Goal: Task Accomplishment & Management: Manage account settings

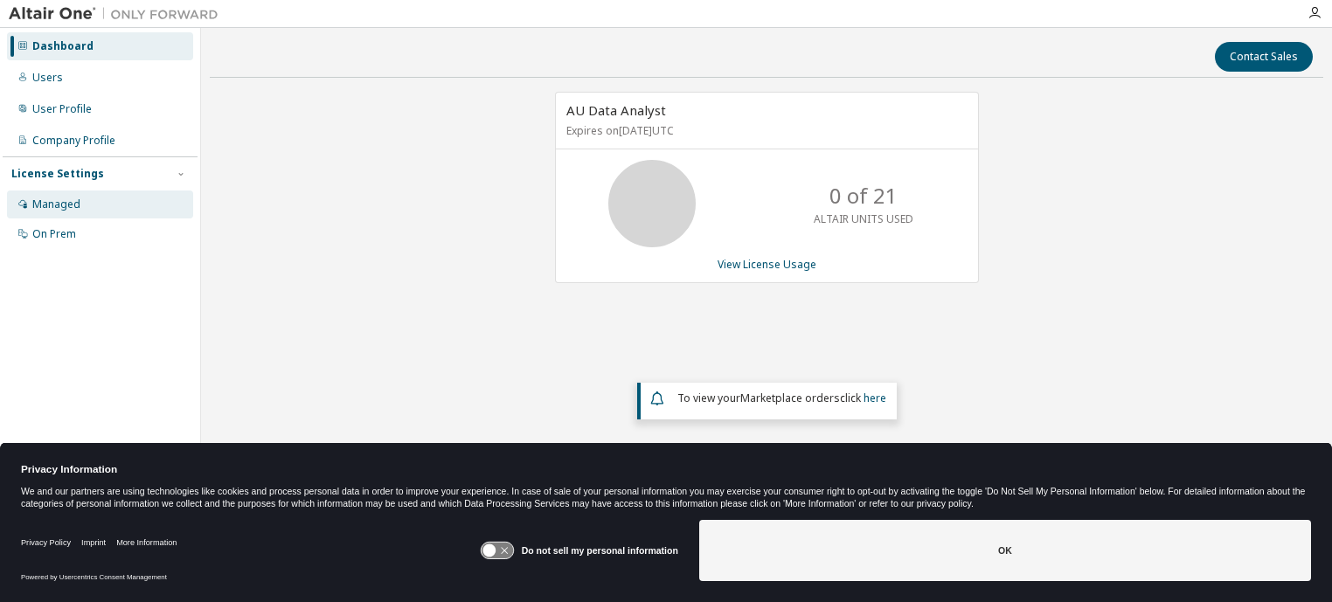
click at [76, 205] on div "Managed" at bounding box center [56, 205] width 48 height 14
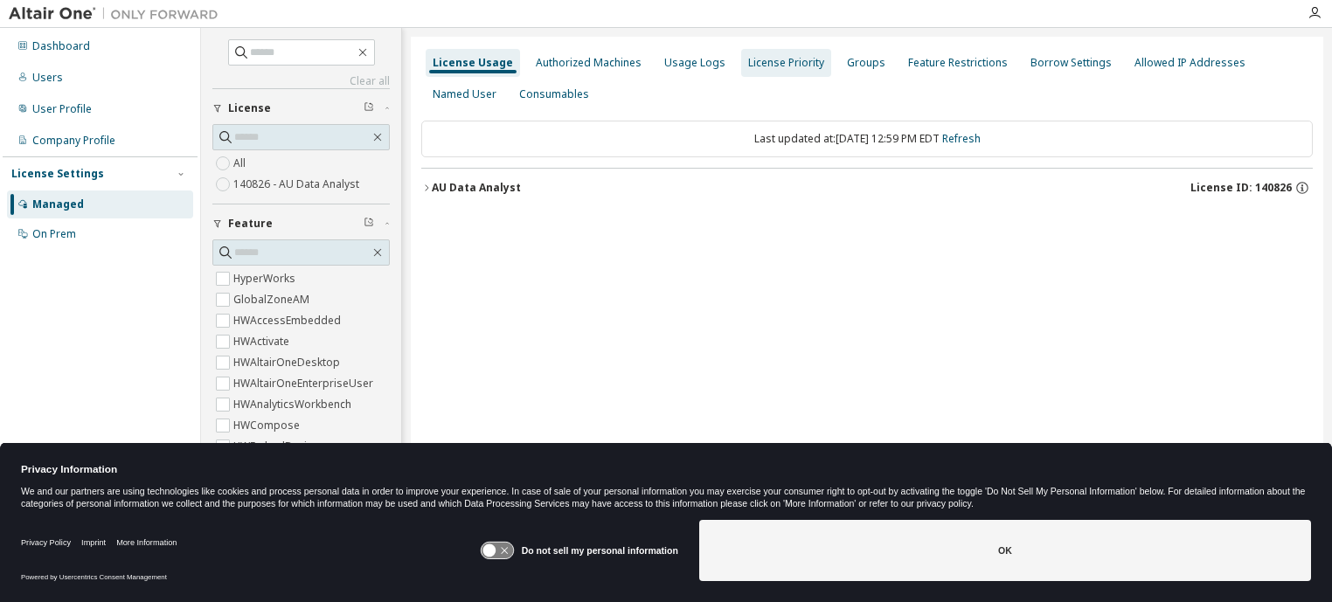
click at [581, 61] on div "Authorized Machines" at bounding box center [589, 63] width 106 height 14
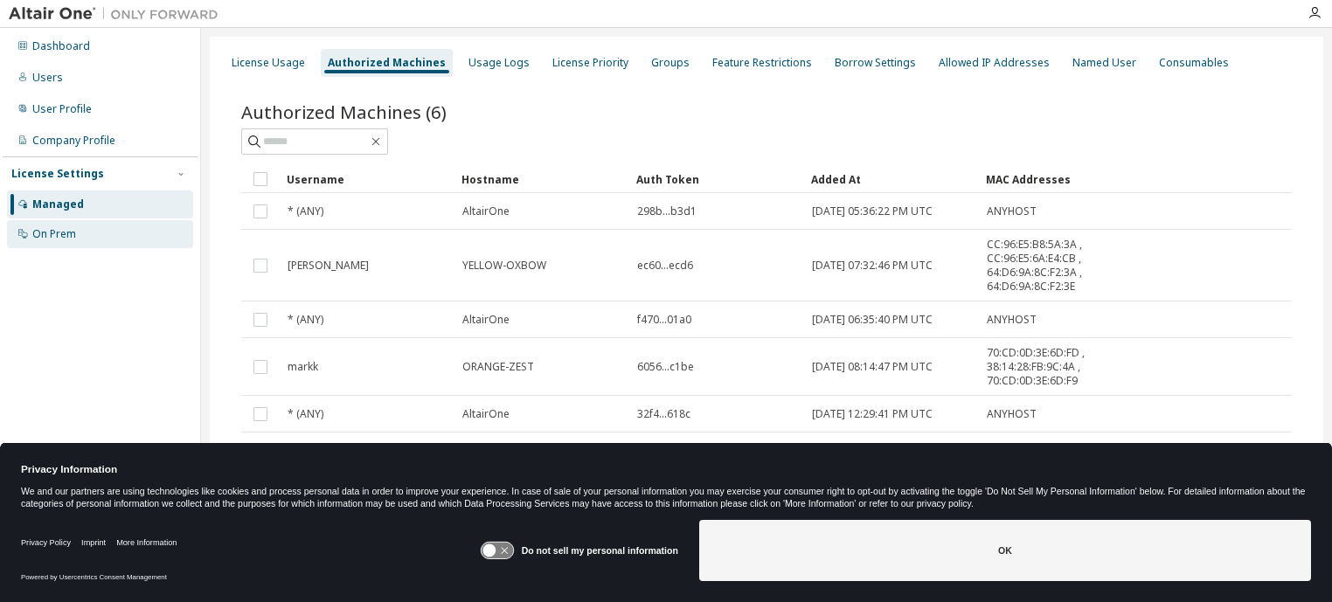
click at [74, 232] on div "On Prem" at bounding box center [54, 234] width 44 height 14
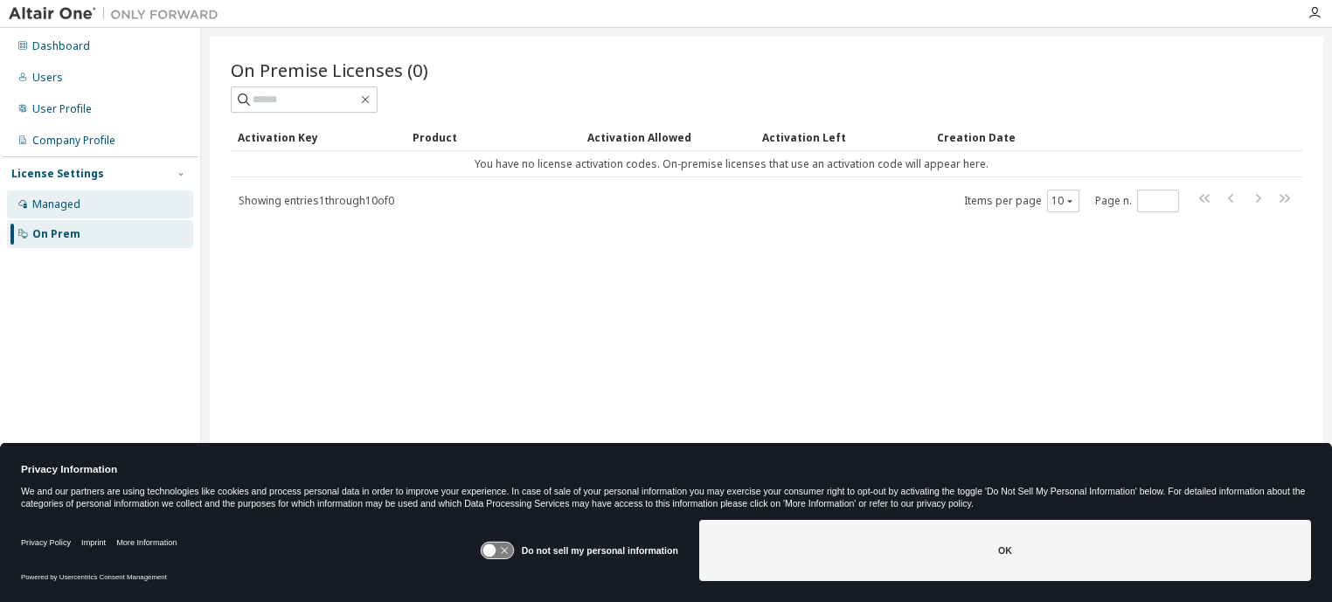
click at [84, 207] on div "Managed" at bounding box center [100, 205] width 186 height 28
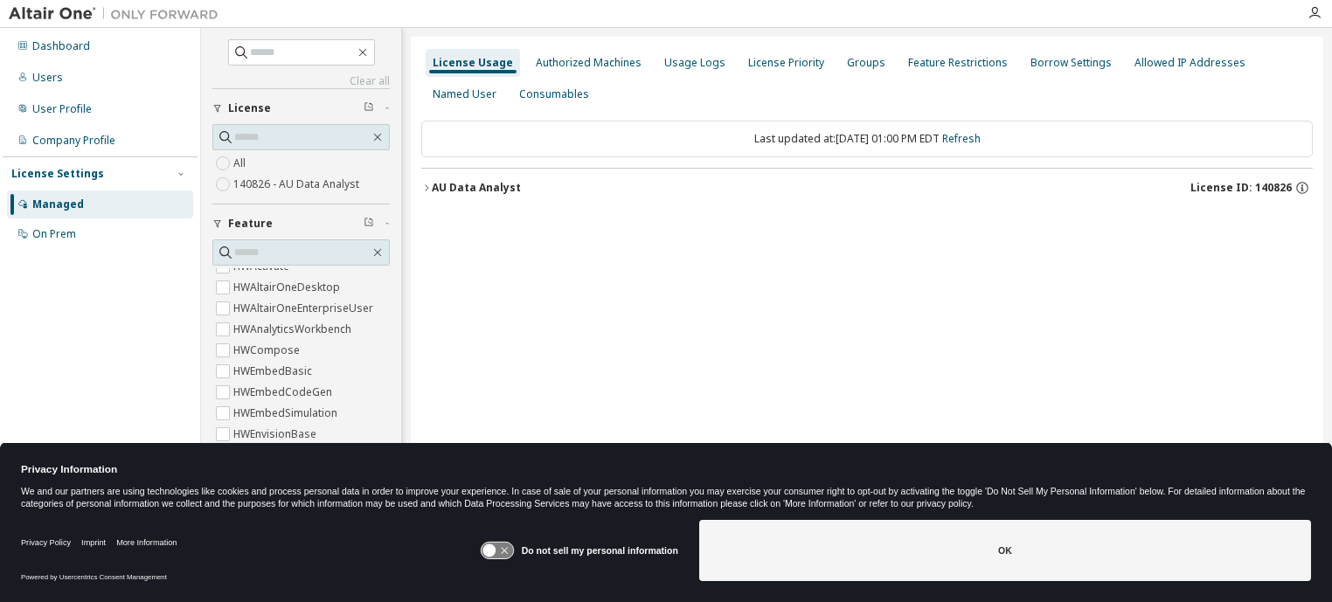
scroll to position [72, 0]
click at [1135, 64] on div "Allowed IP Addresses" at bounding box center [1190, 63] width 111 height 14
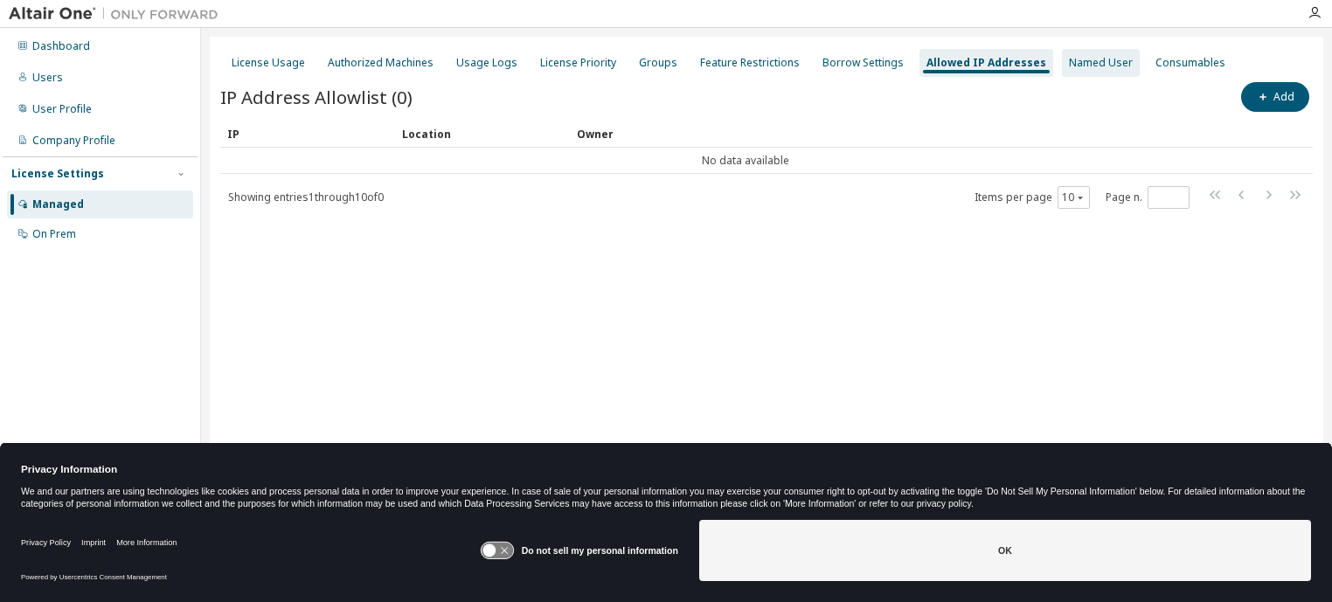
click at [1069, 60] on div "Named User" at bounding box center [1101, 63] width 64 height 14
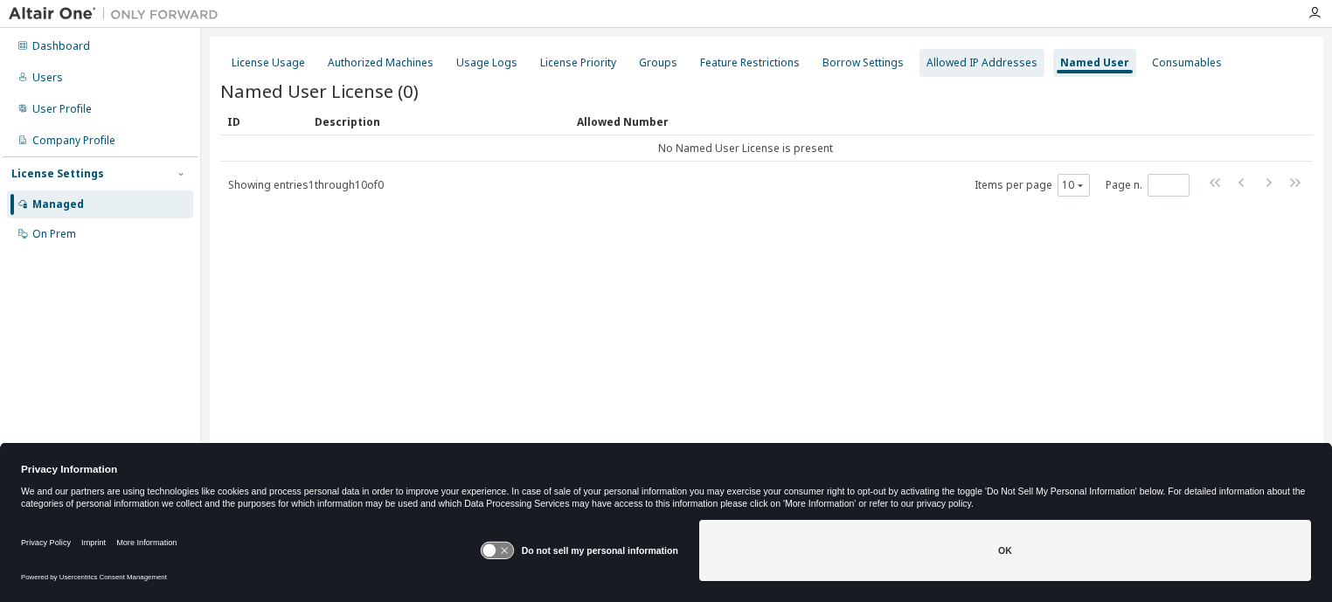
click at [984, 60] on div "Allowed IP Addresses" at bounding box center [982, 63] width 111 height 14
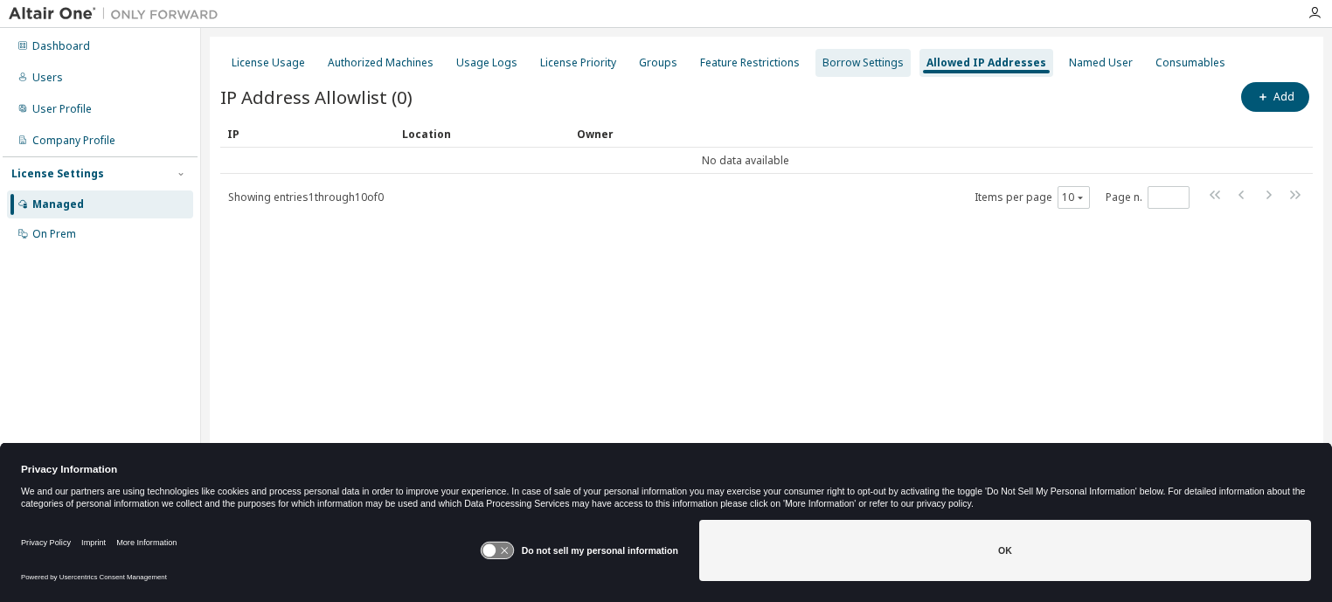
click at [849, 68] on div "Borrow Settings" at bounding box center [863, 63] width 81 height 14
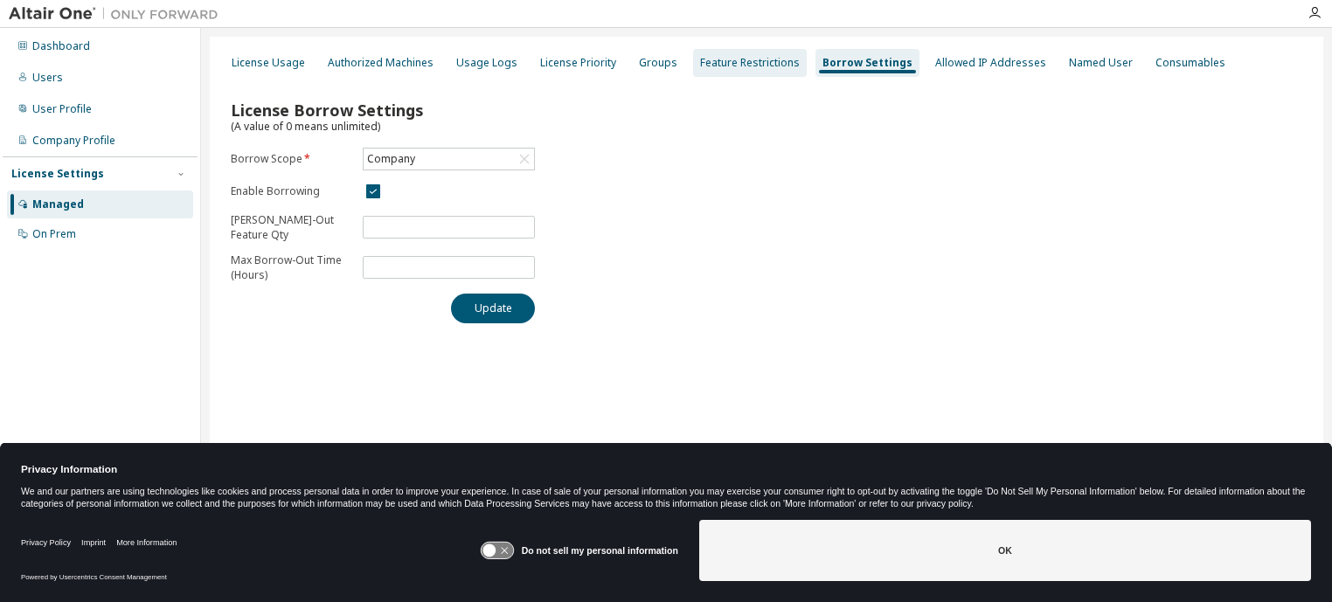
click at [733, 66] on div "Feature Restrictions" at bounding box center [750, 63] width 100 height 14
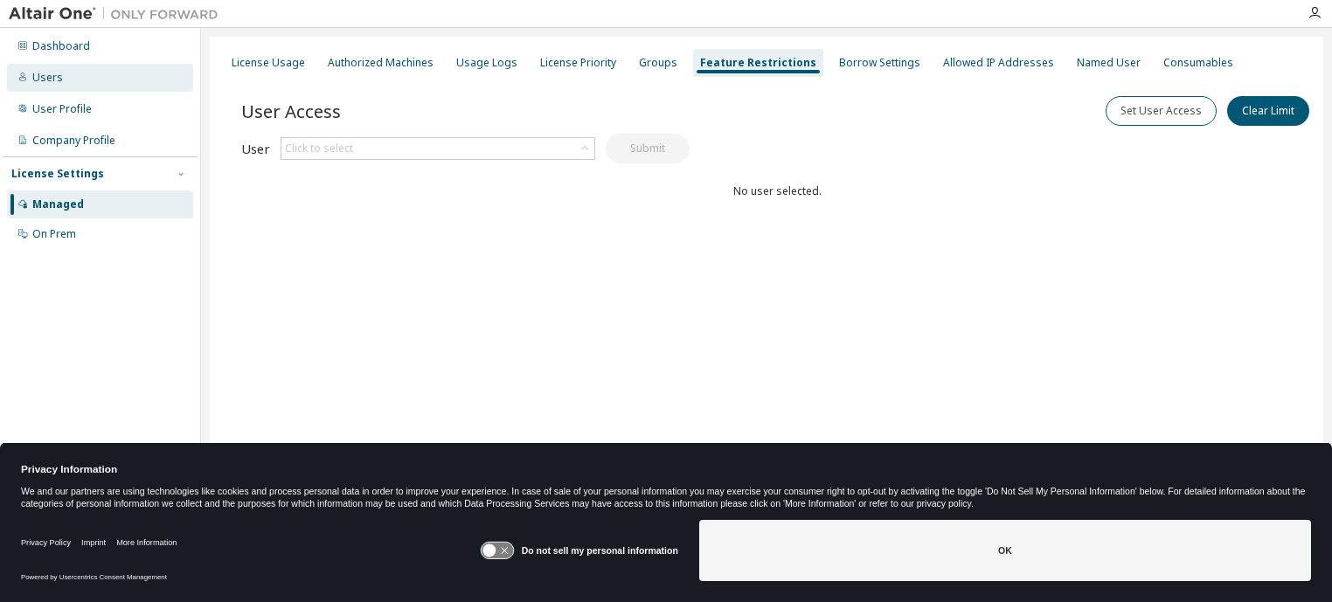
click at [62, 80] on div "Users" at bounding box center [100, 78] width 186 height 28
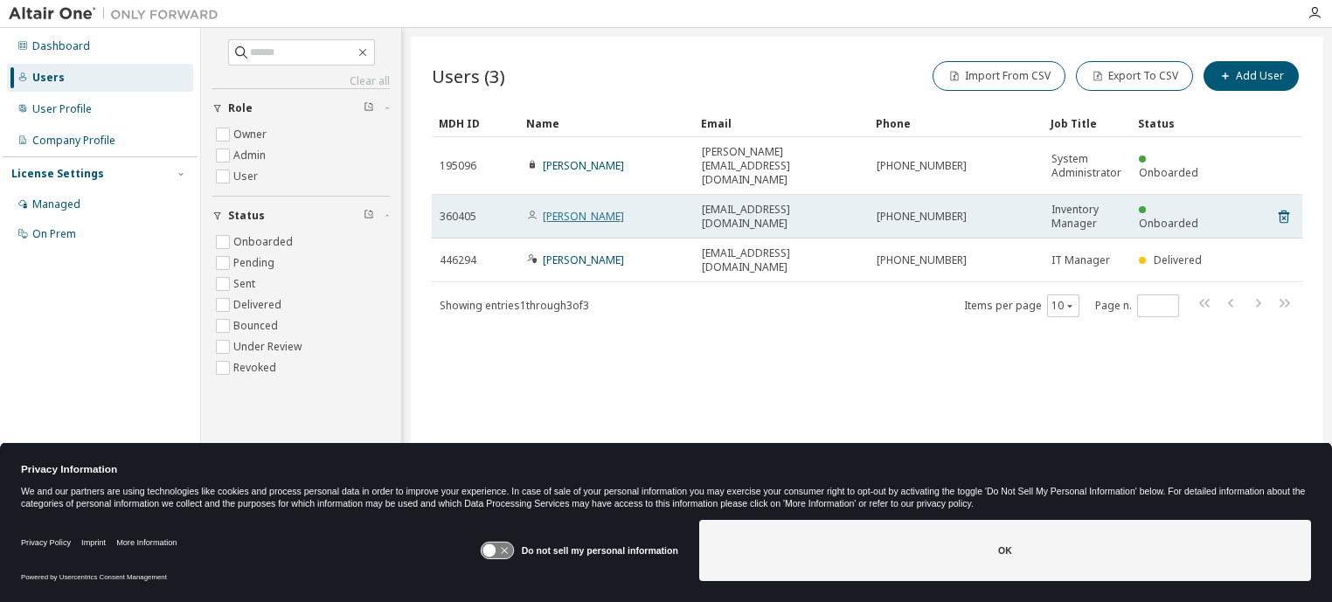
click at [576, 209] on link "[PERSON_NAME]" at bounding box center [583, 216] width 81 height 15
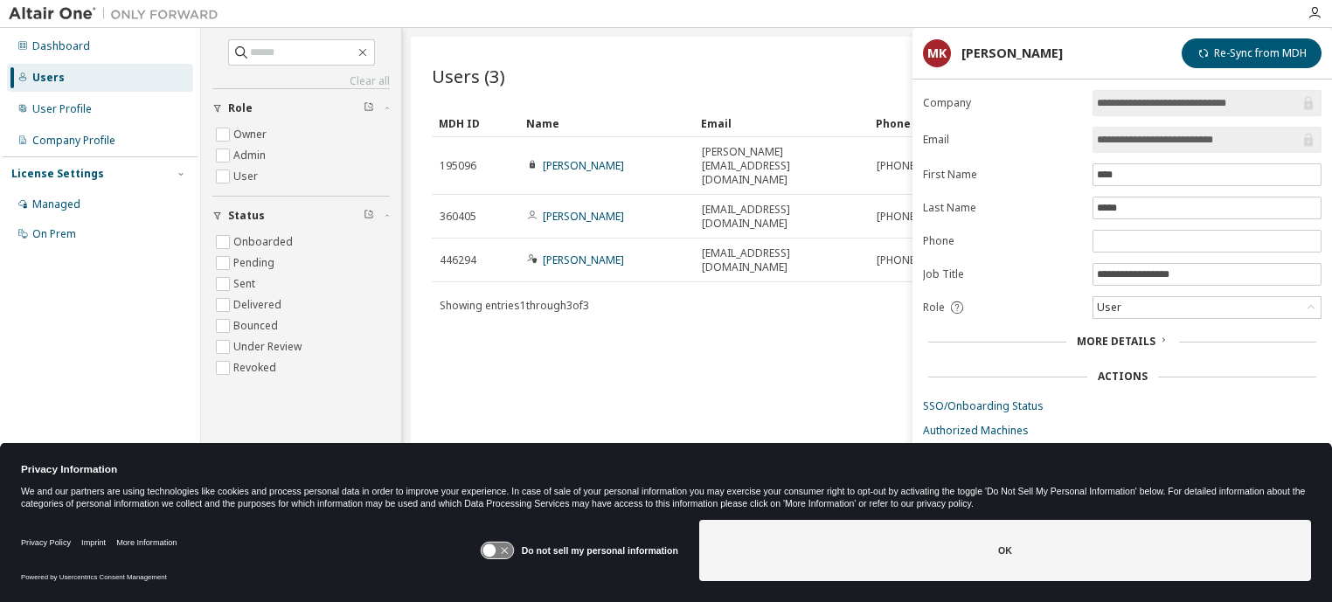
click at [611, 360] on div "Users (3) Import From CSV Export To CSV Add User Clear Load Save Save As Field …" at bounding box center [867, 290] width 913 height 506
click at [841, 313] on div "Users (3) Import From CSV Export To CSV Add User Clear Load Save Save As Field …" at bounding box center [867, 290] width 913 height 506
click at [1096, 335] on span "More Details" at bounding box center [1116, 341] width 79 height 15
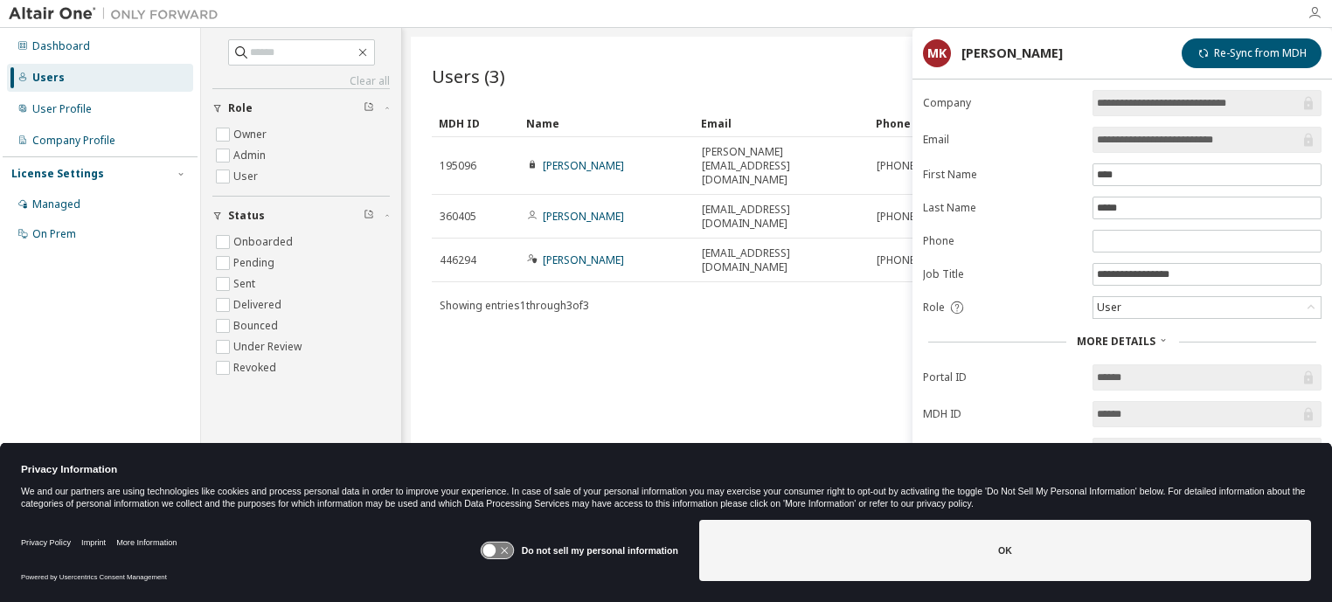
click at [1316, 12] on icon "button" at bounding box center [1315, 13] width 14 height 14
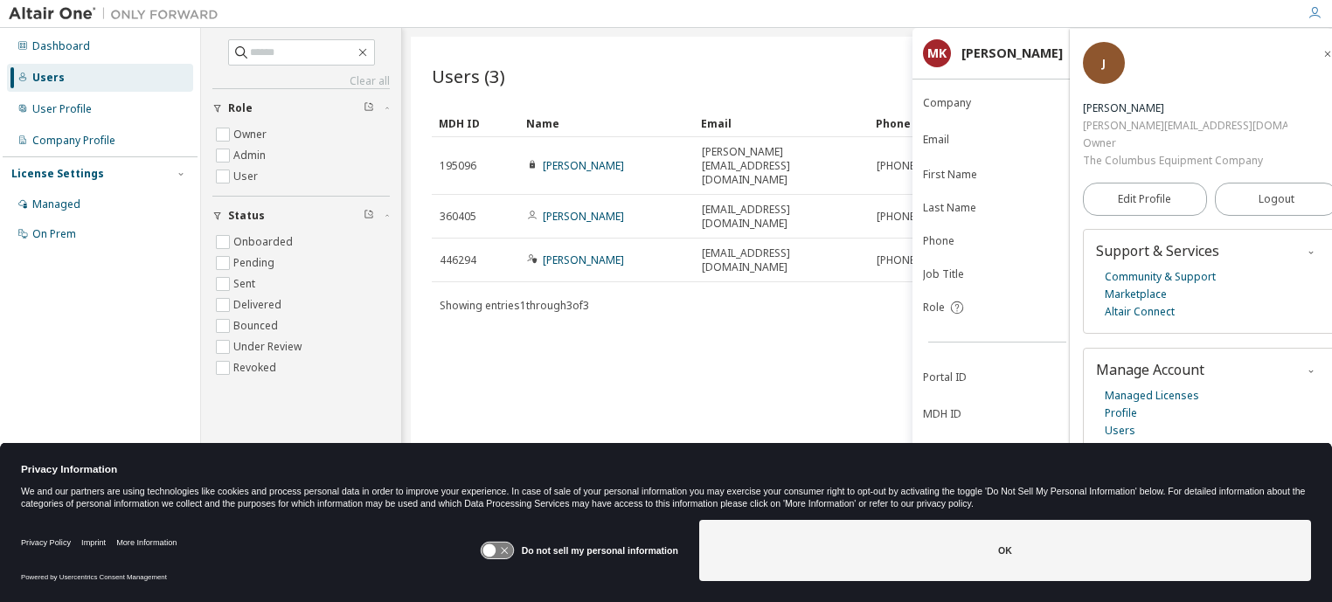
click at [836, 85] on div "Users (3) Import From CSV Export To CSV Add User" at bounding box center [867, 76] width 871 height 37
click at [1319, 50] on span "button" at bounding box center [1327, 53] width 17 height 28
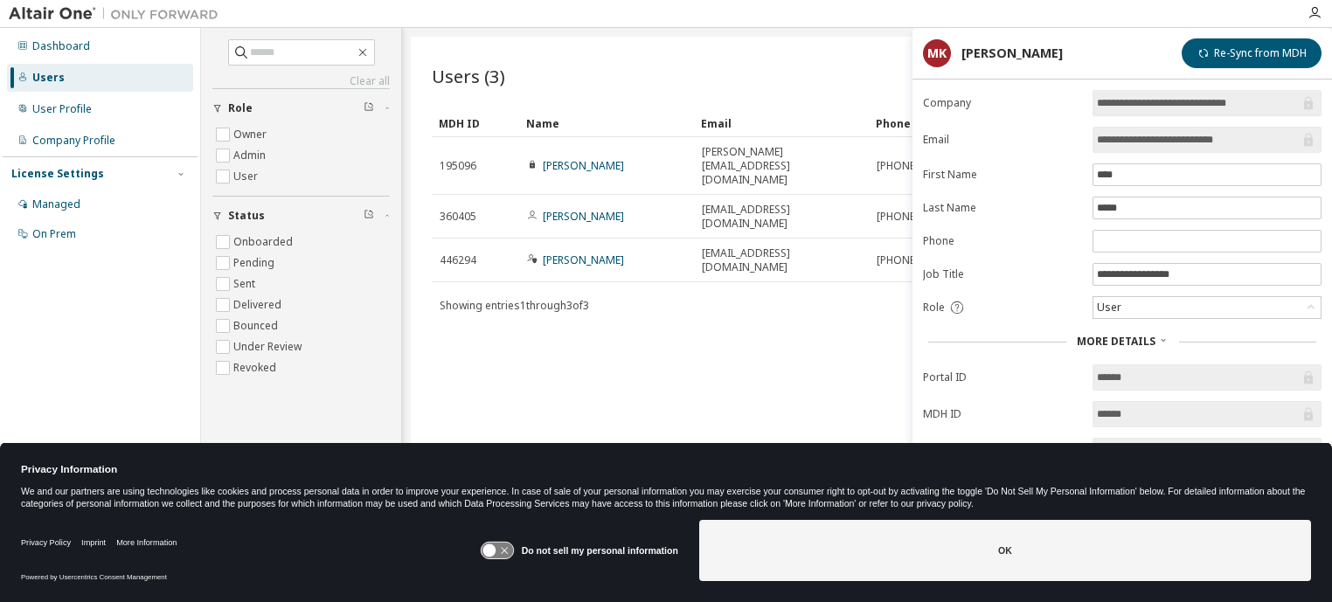
click at [817, 73] on div "Users (3) Import From CSV Export To CSV Add User" at bounding box center [867, 76] width 871 height 37
click at [963, 47] on div "[PERSON_NAME]" at bounding box center [1012, 53] width 101 height 14
click at [966, 53] on div "[PERSON_NAME]" at bounding box center [1012, 53] width 101 height 14
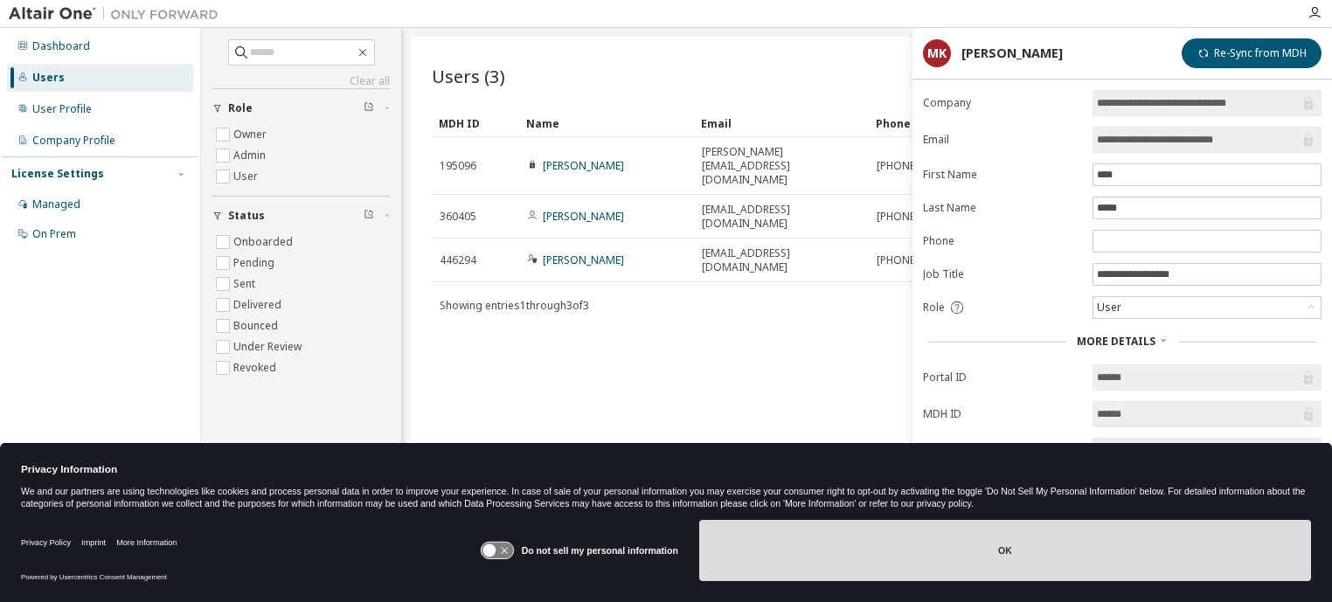
click at [1024, 540] on button "OK" at bounding box center [1005, 550] width 612 height 61
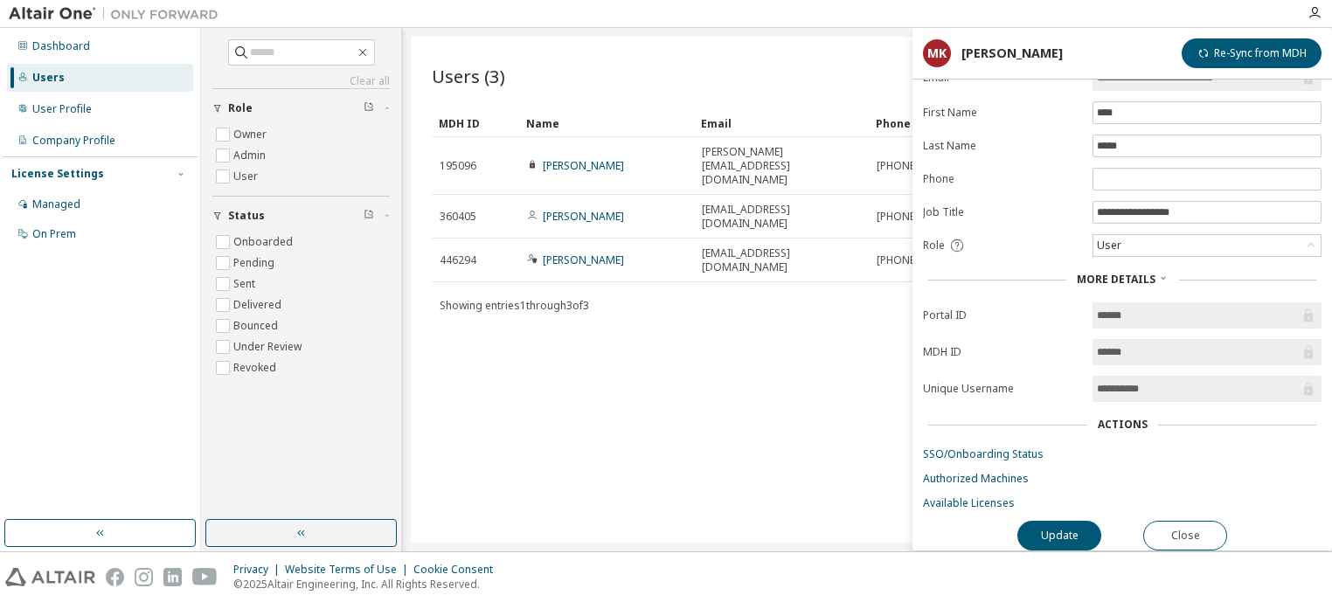
scroll to position [66, 0]
click at [989, 497] on link "Available Licenses" at bounding box center [1122, 504] width 399 height 14
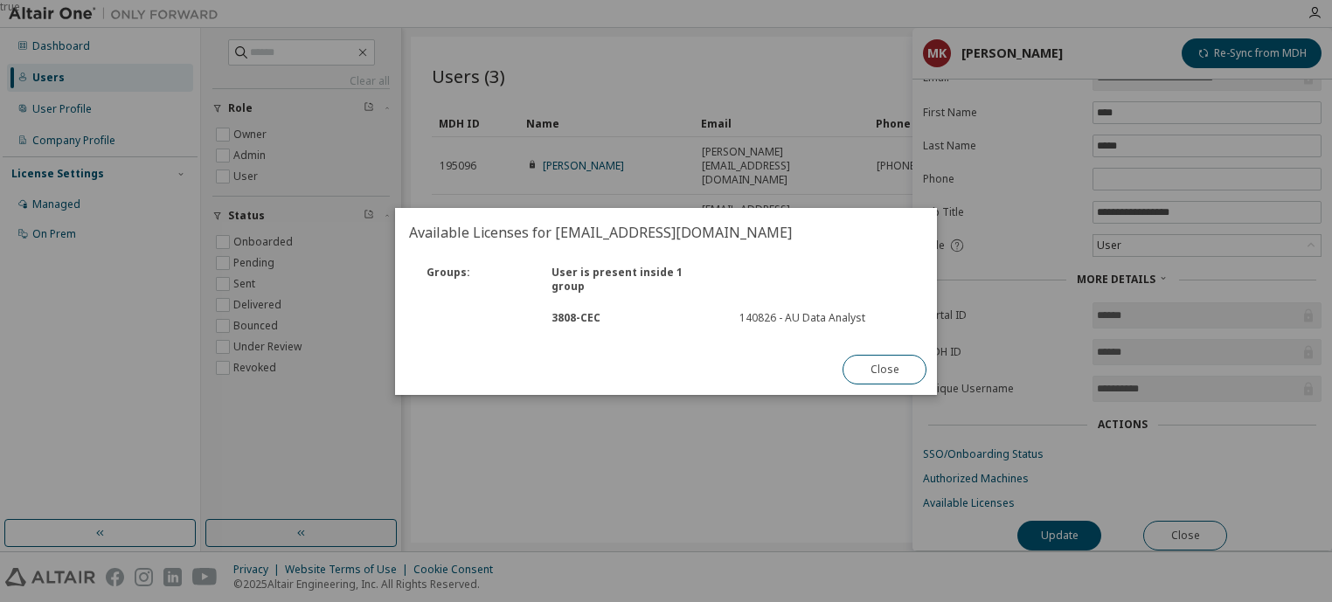
click at [622, 461] on div "true" at bounding box center [666, 301] width 1332 height 602
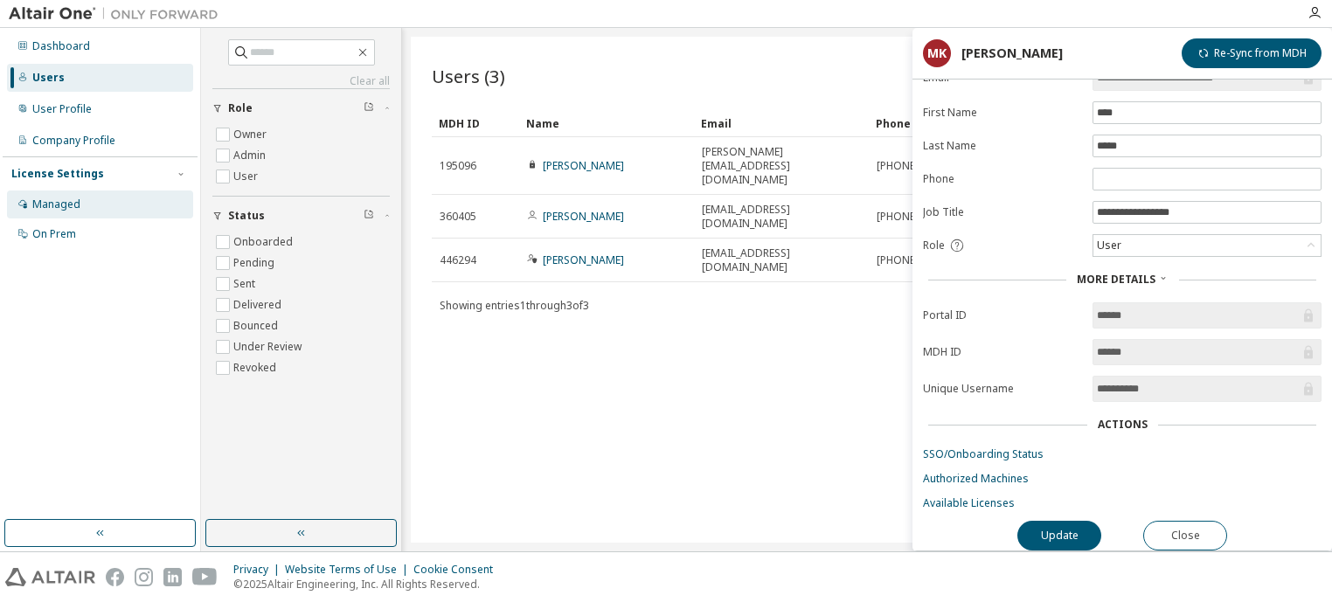
click at [61, 208] on div "Managed" at bounding box center [56, 205] width 48 height 14
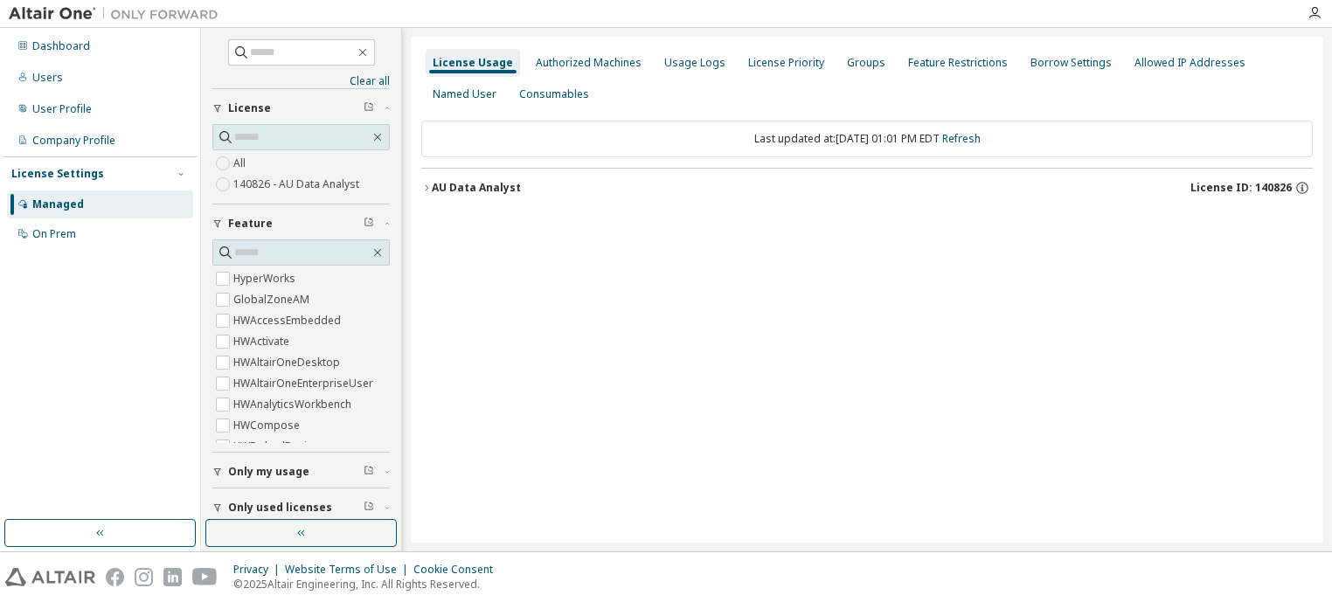
click at [427, 185] on icon "button" at bounding box center [426, 188] width 10 height 10
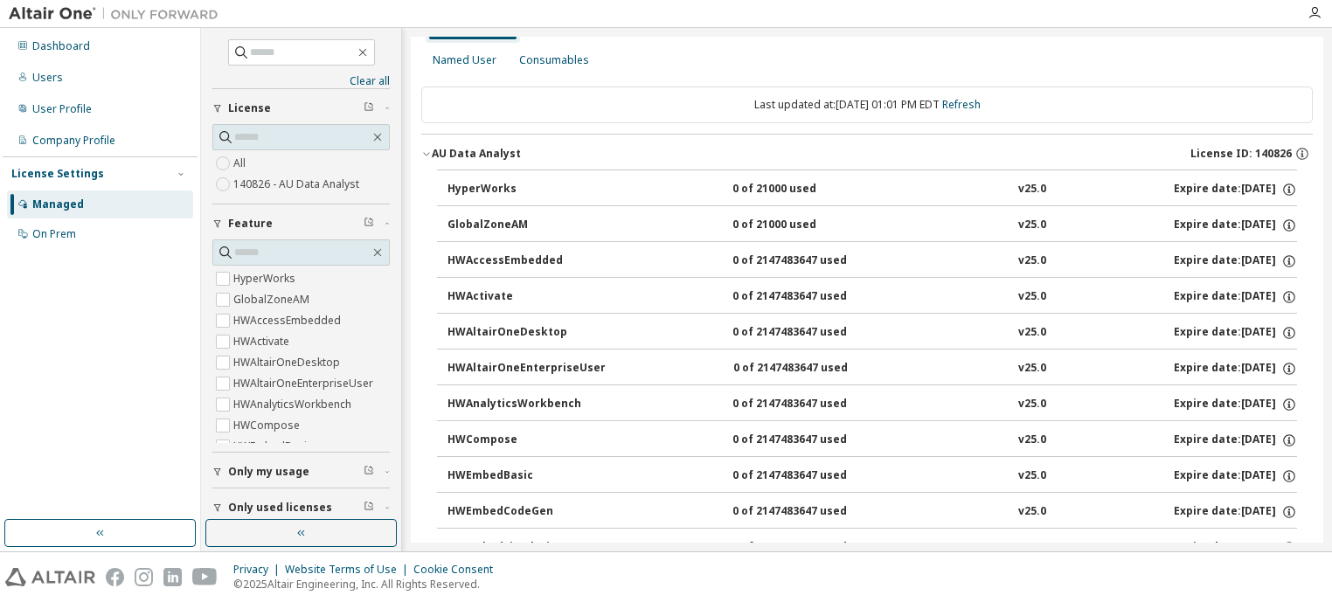
scroll to position [34, 0]
click at [548, 62] on div "Consumables" at bounding box center [554, 60] width 70 height 14
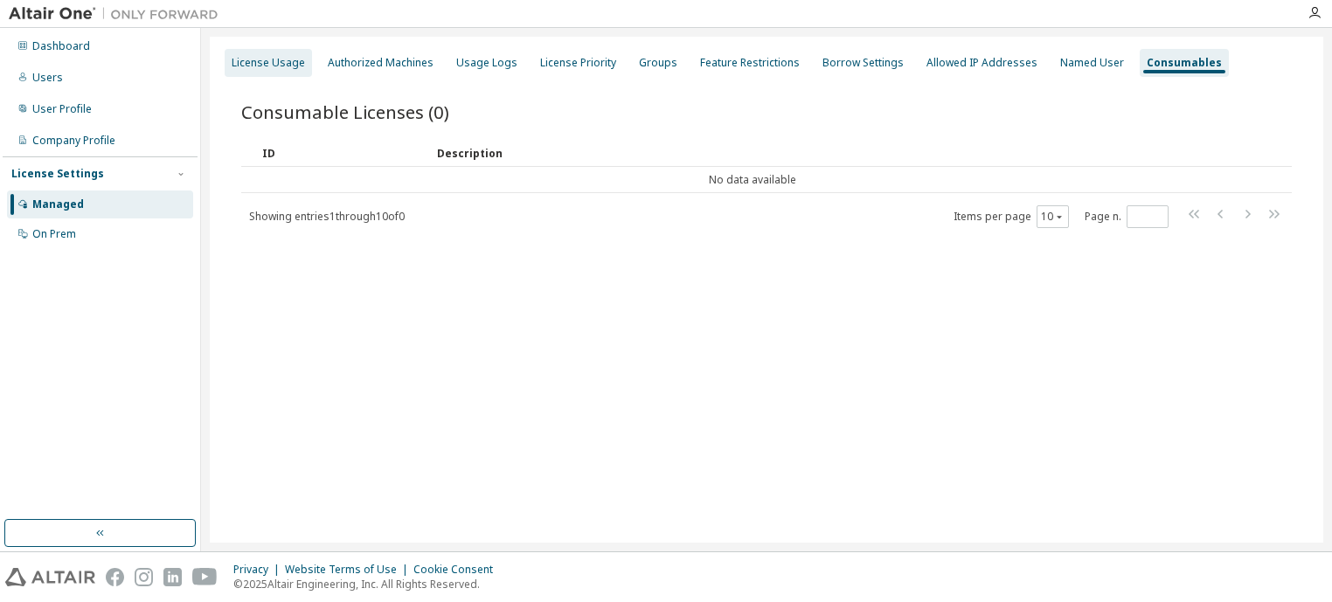
click at [282, 68] on div "License Usage" at bounding box center [268, 63] width 73 height 14
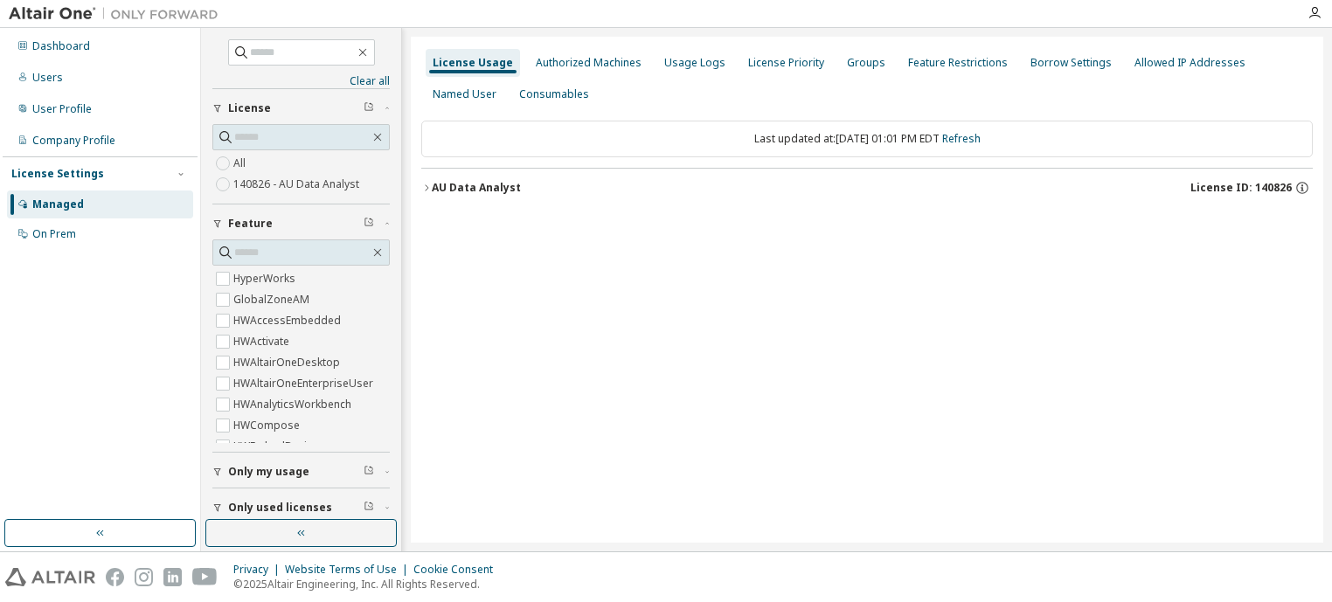
click at [424, 184] on icon "button" at bounding box center [426, 188] width 10 height 10
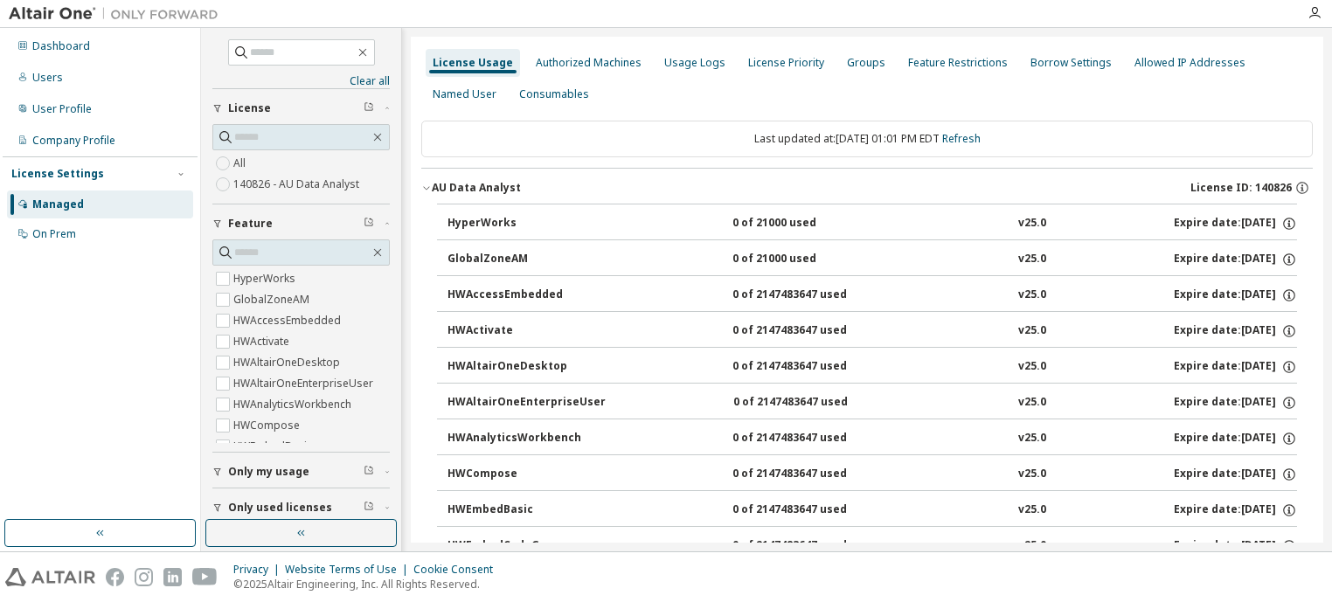
click at [426, 184] on icon "button" at bounding box center [426, 188] width 10 height 10
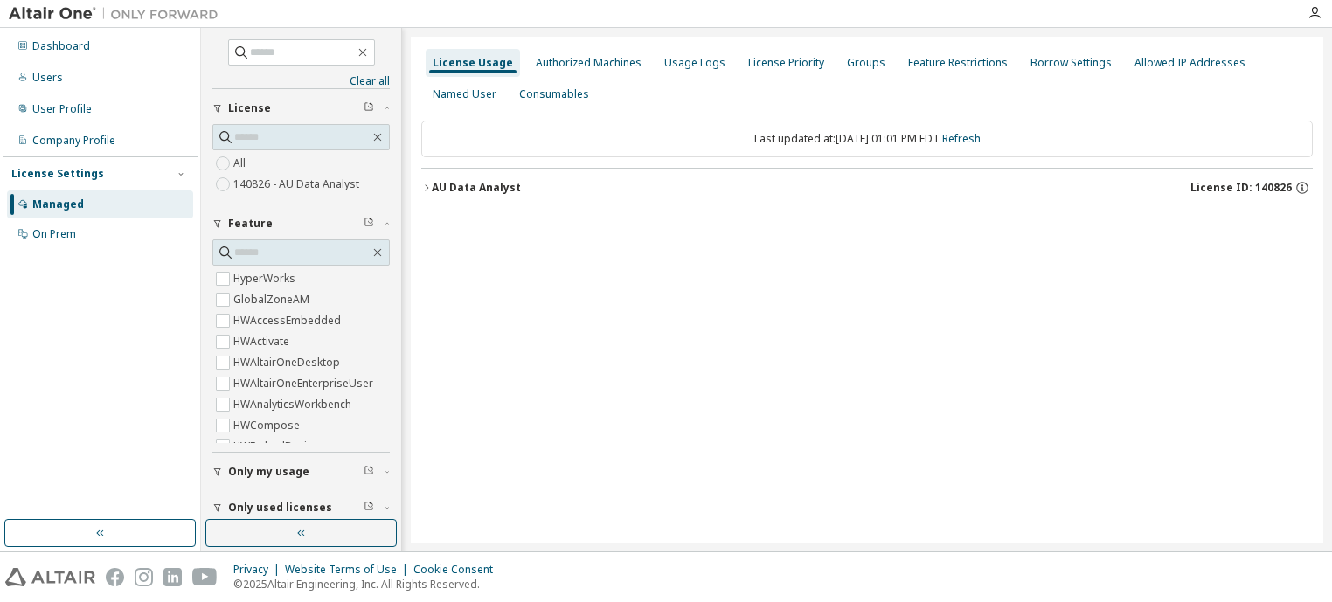
click at [427, 183] on icon "button" at bounding box center [426, 188] width 10 height 10
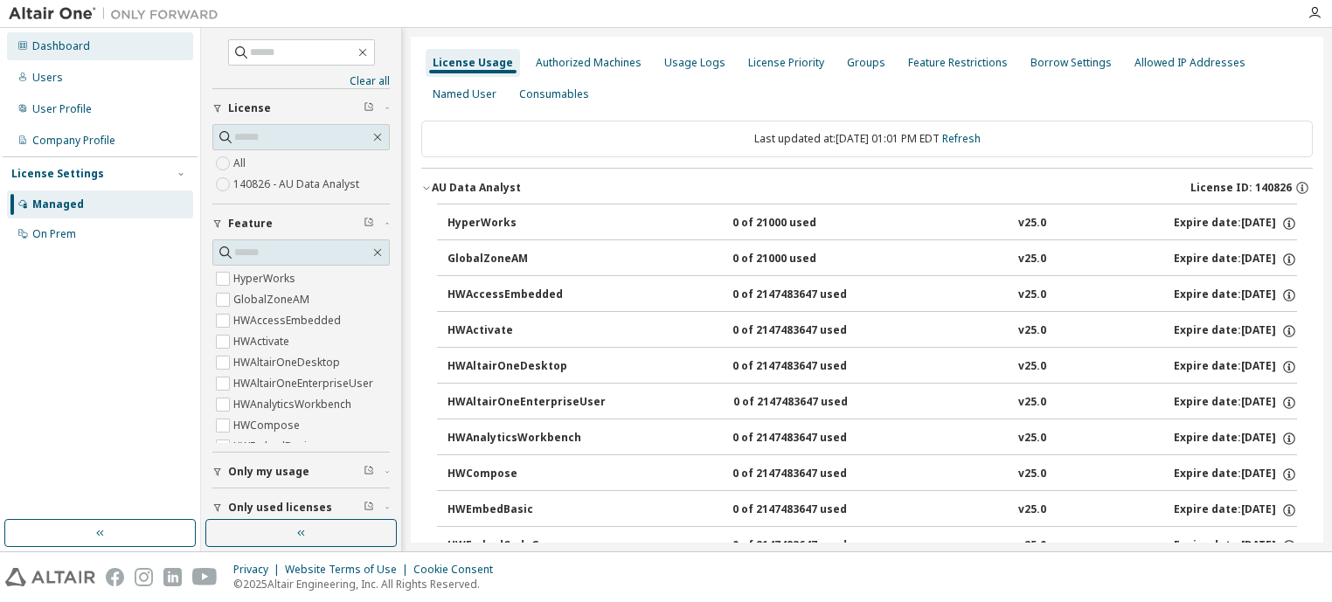
click at [89, 45] on div "Dashboard" at bounding box center [100, 46] width 186 height 28
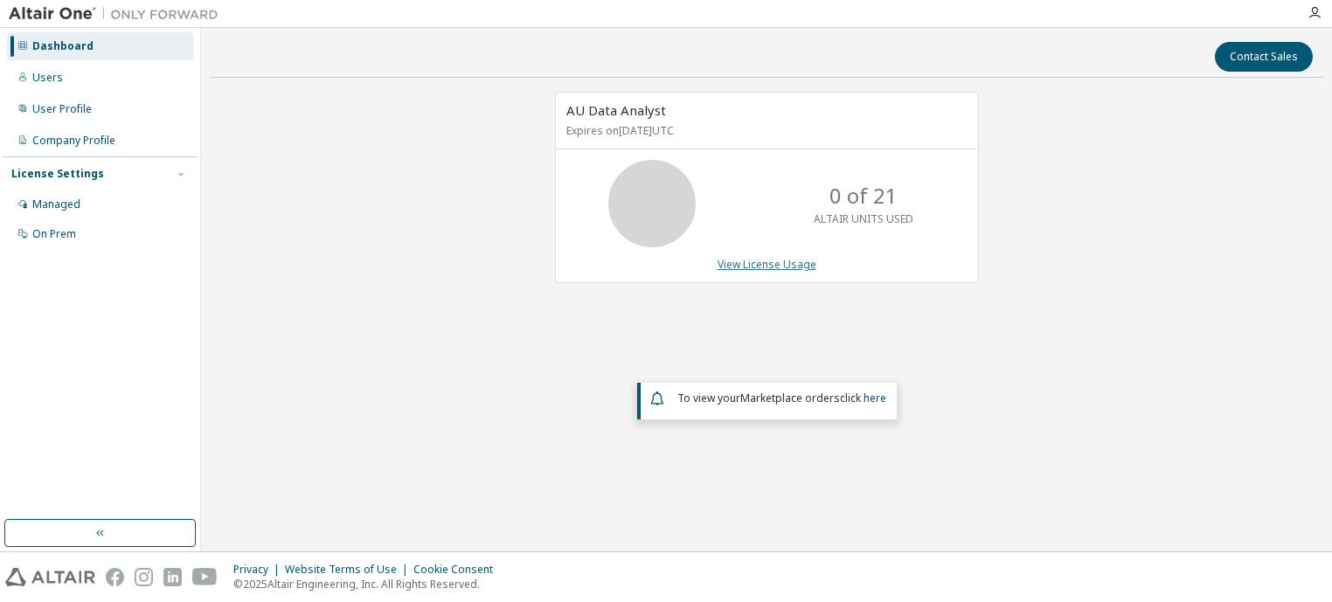
click at [733, 265] on link "View License Usage" at bounding box center [767, 264] width 99 height 15
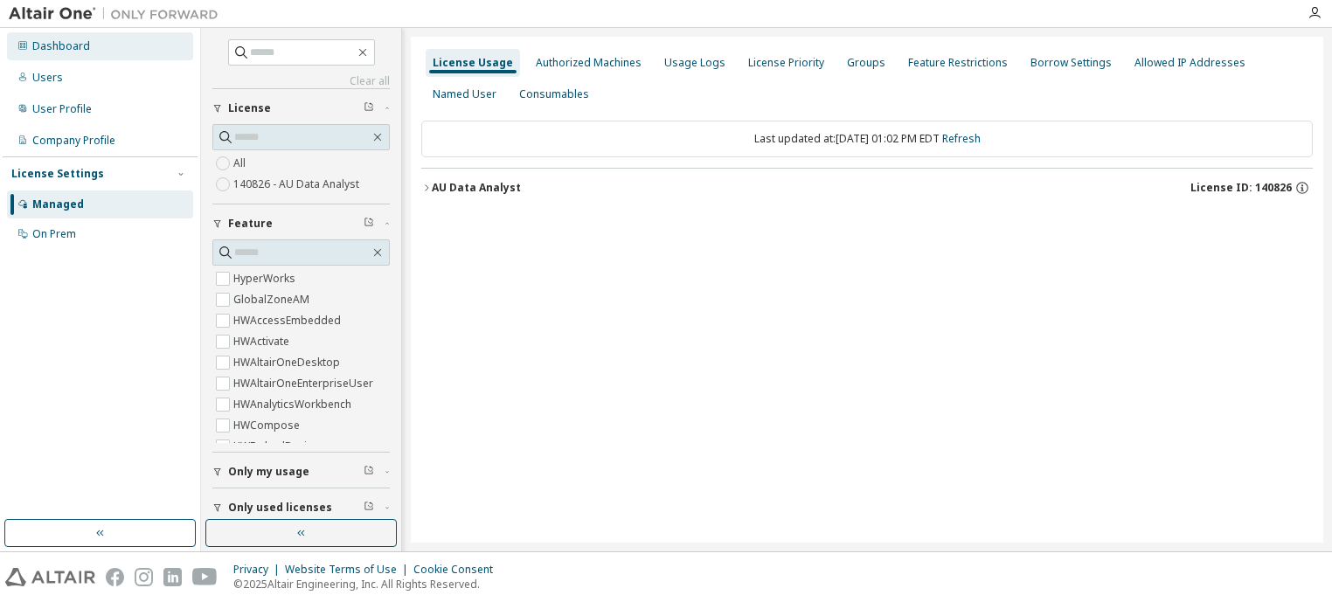
click at [80, 52] on div "Dashboard" at bounding box center [61, 46] width 58 height 14
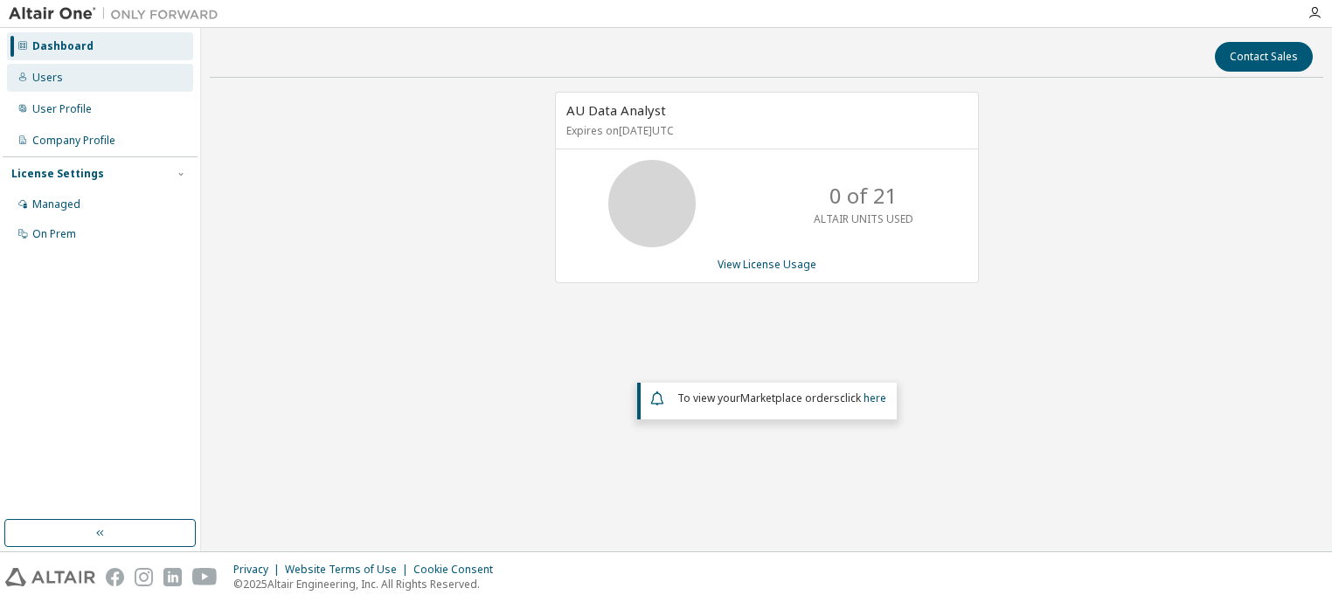
click at [58, 83] on div "Users" at bounding box center [47, 78] width 31 height 14
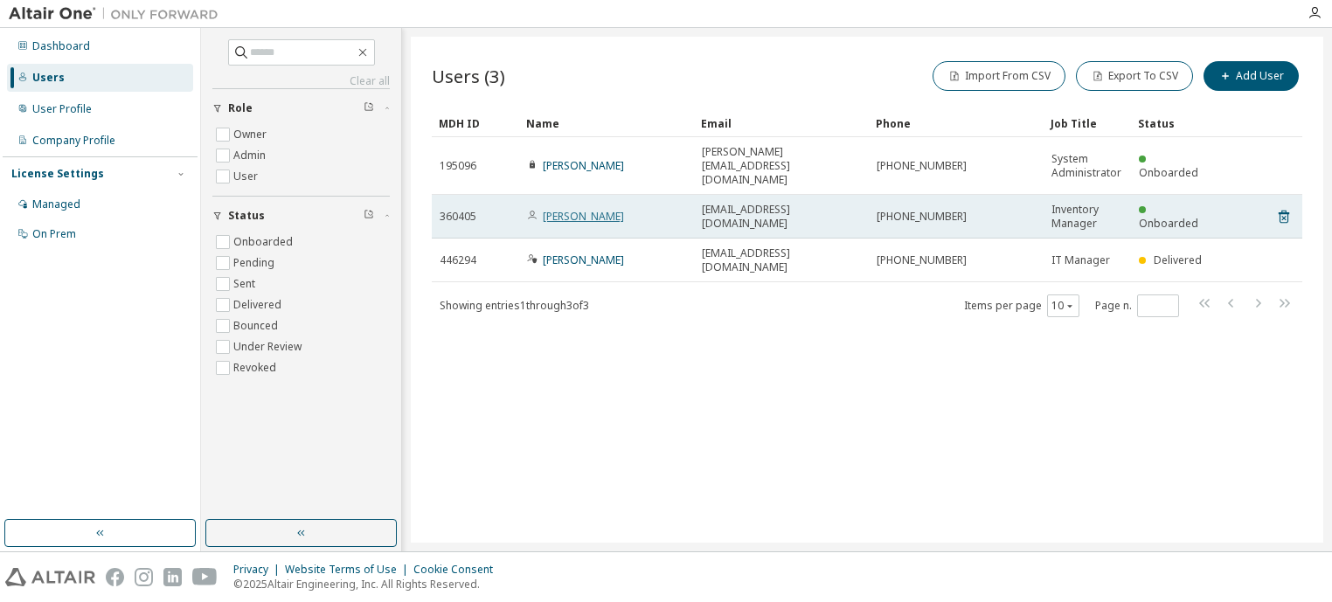
click at [556, 209] on link "[PERSON_NAME]" at bounding box center [583, 216] width 81 height 15
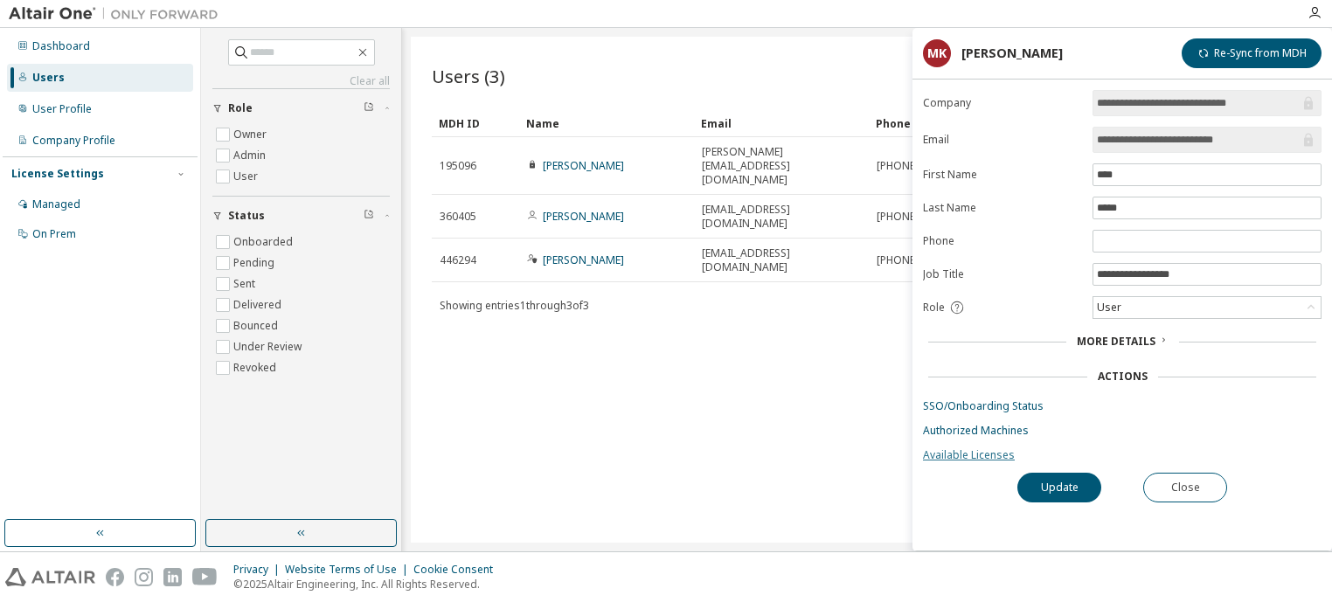
click at [928, 453] on link "Available Licenses" at bounding box center [1122, 455] width 399 height 14
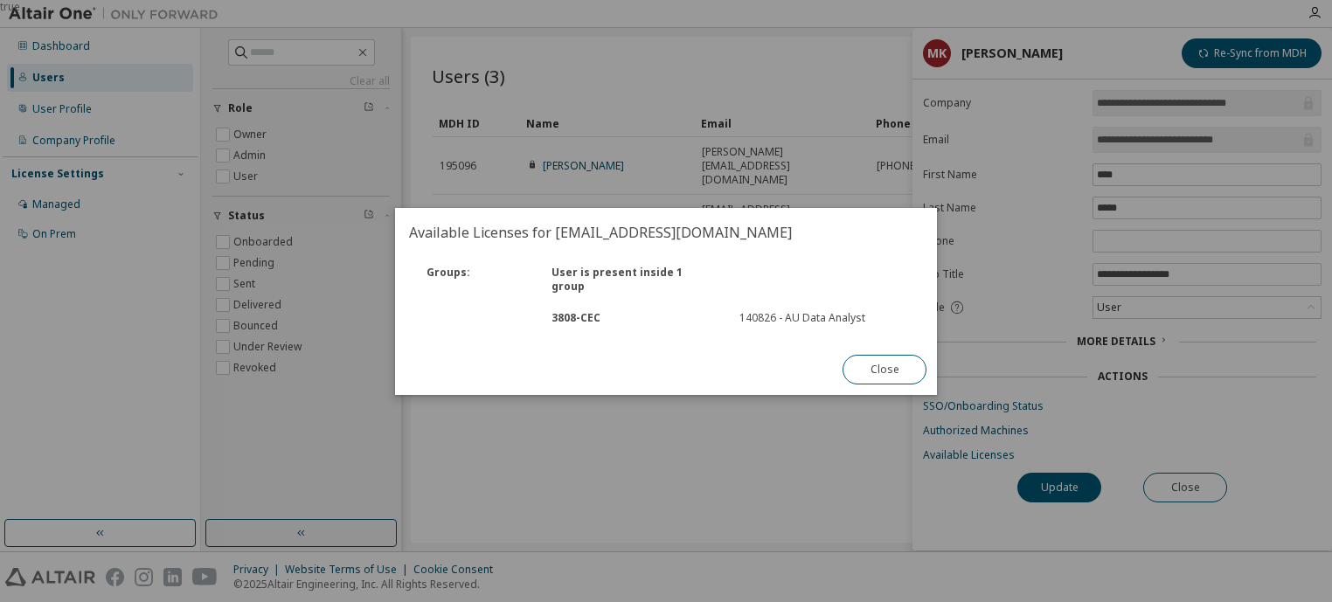
click at [856, 360] on button "Close" at bounding box center [885, 370] width 84 height 30
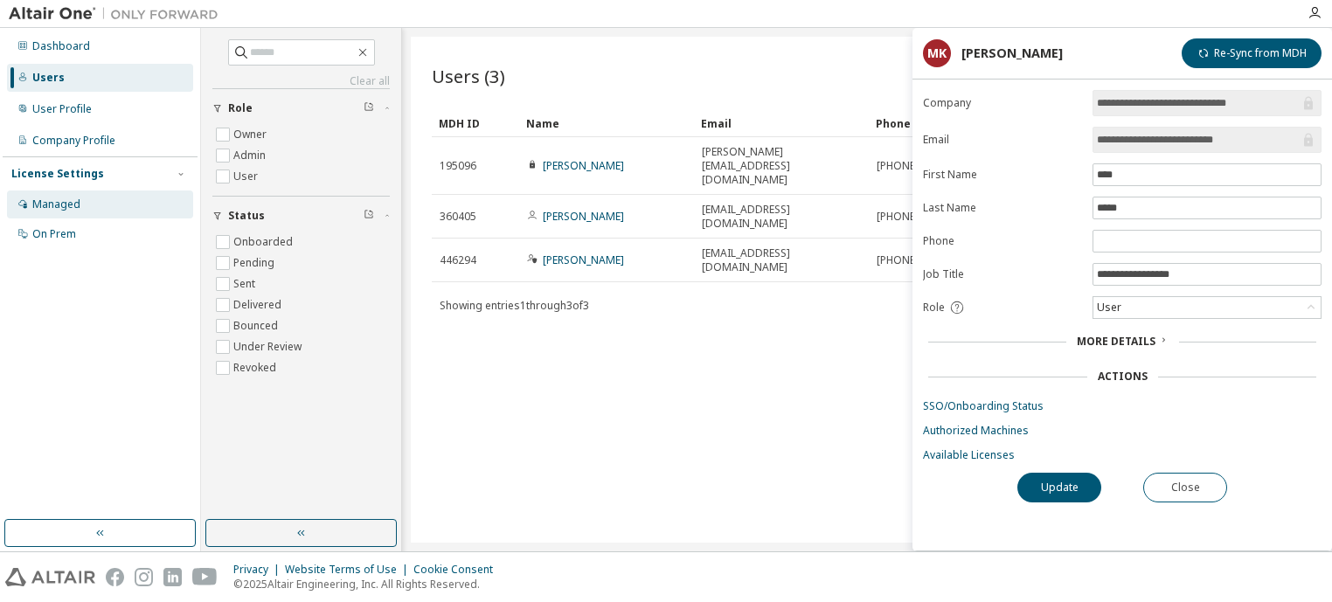
click at [63, 200] on div "Managed" at bounding box center [56, 205] width 48 height 14
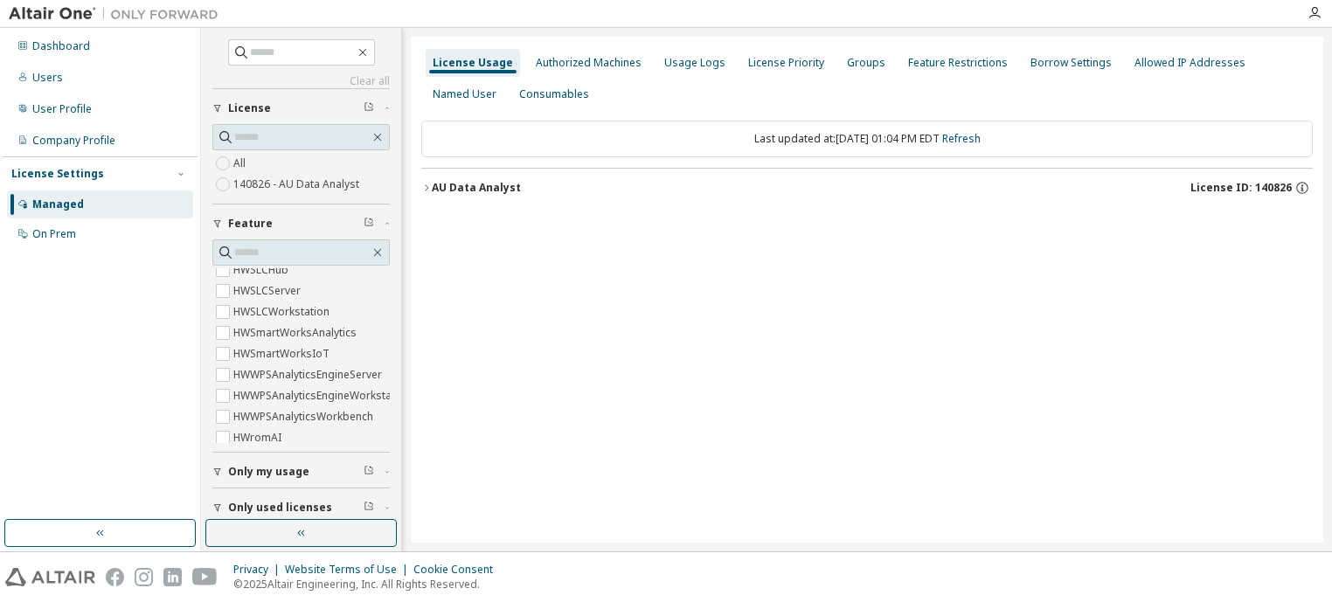
scroll to position [757, 0]
click at [280, 504] on span "Only used licenses" at bounding box center [280, 508] width 104 height 14
click at [399, 484] on div "Clear all Collapse on share string Only used licenses Yes No Only my usage Feat…" at bounding box center [301, 290] width 201 height 524
click at [399, 485] on div "Clear all Collapse on share string Only used licenses Yes No Only my usage Feat…" at bounding box center [301, 290] width 201 height 524
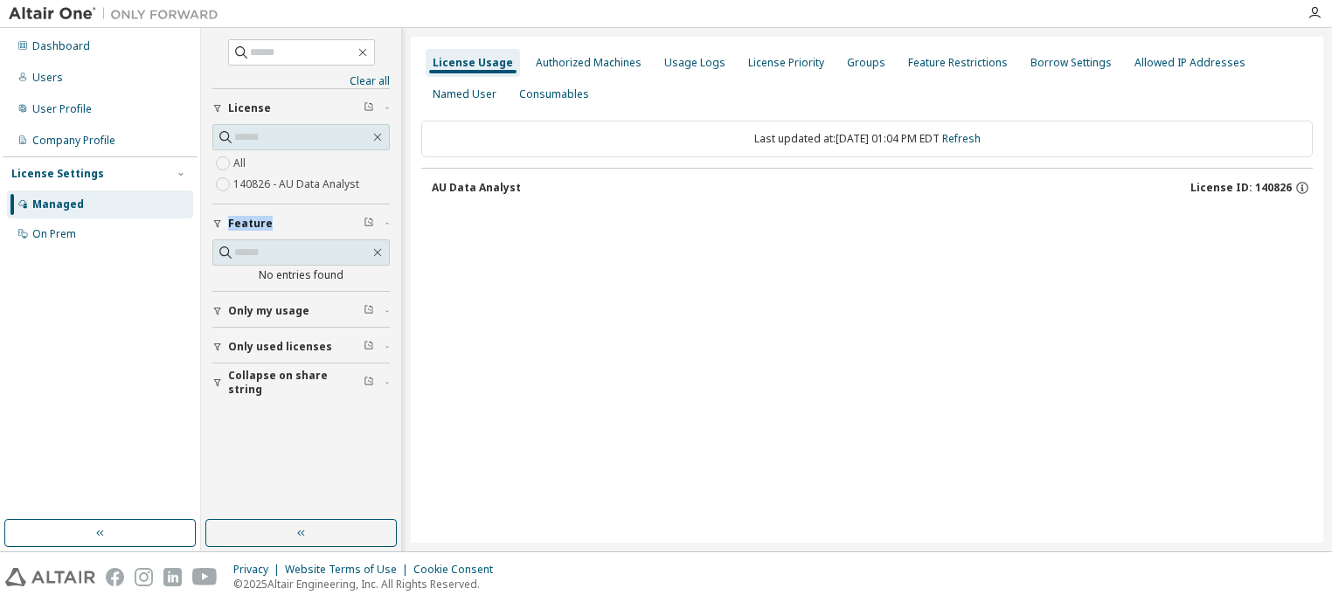
scroll to position [0, 0]
click at [478, 186] on div "AU Data Analyst" at bounding box center [476, 188] width 89 height 14
click at [487, 188] on div "AU Data Analyst" at bounding box center [476, 188] width 89 height 14
click at [70, 44] on div "Dashboard" at bounding box center [61, 46] width 58 height 14
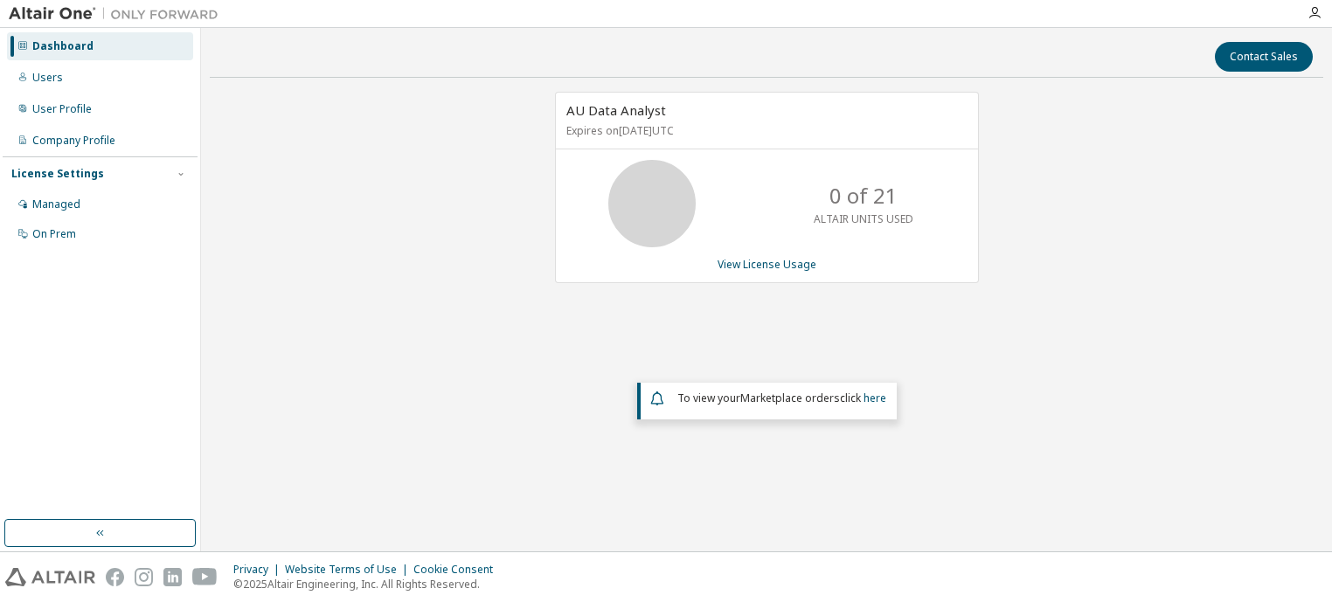
click at [75, 43] on div "Dashboard" at bounding box center [62, 46] width 61 height 14
click at [50, 80] on div "Users" at bounding box center [47, 78] width 31 height 14
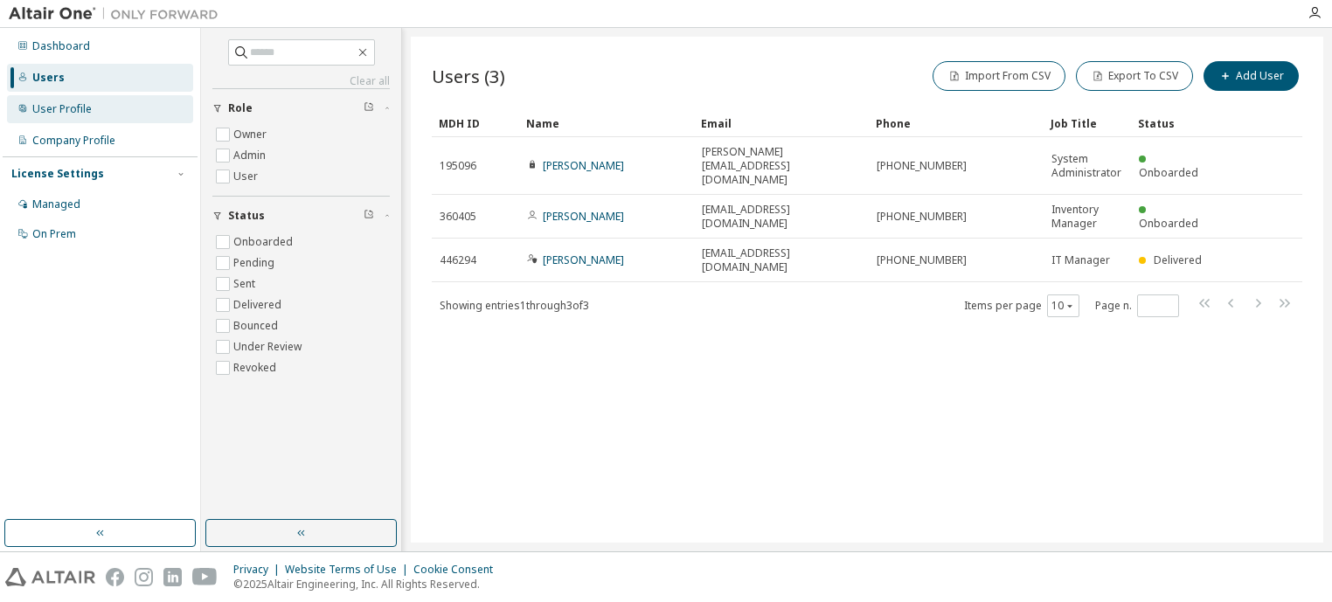
click at [59, 108] on div "User Profile" at bounding box center [61, 109] width 59 height 14
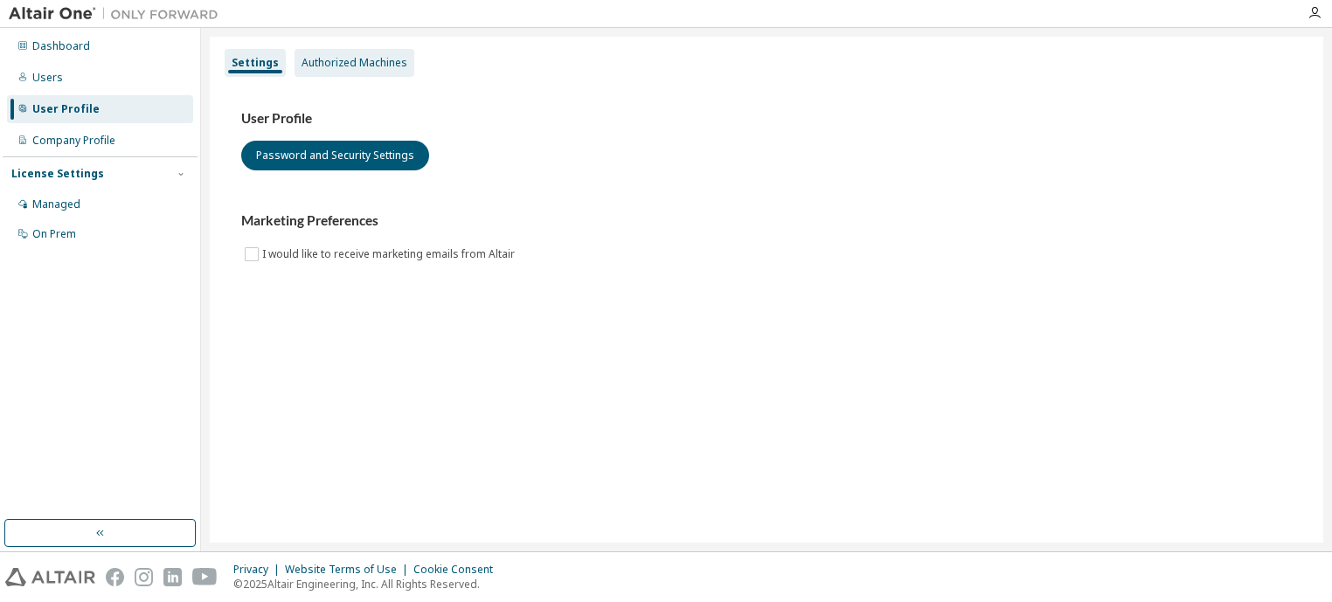
click at [330, 68] on div "Authorized Machines" at bounding box center [355, 63] width 106 height 14
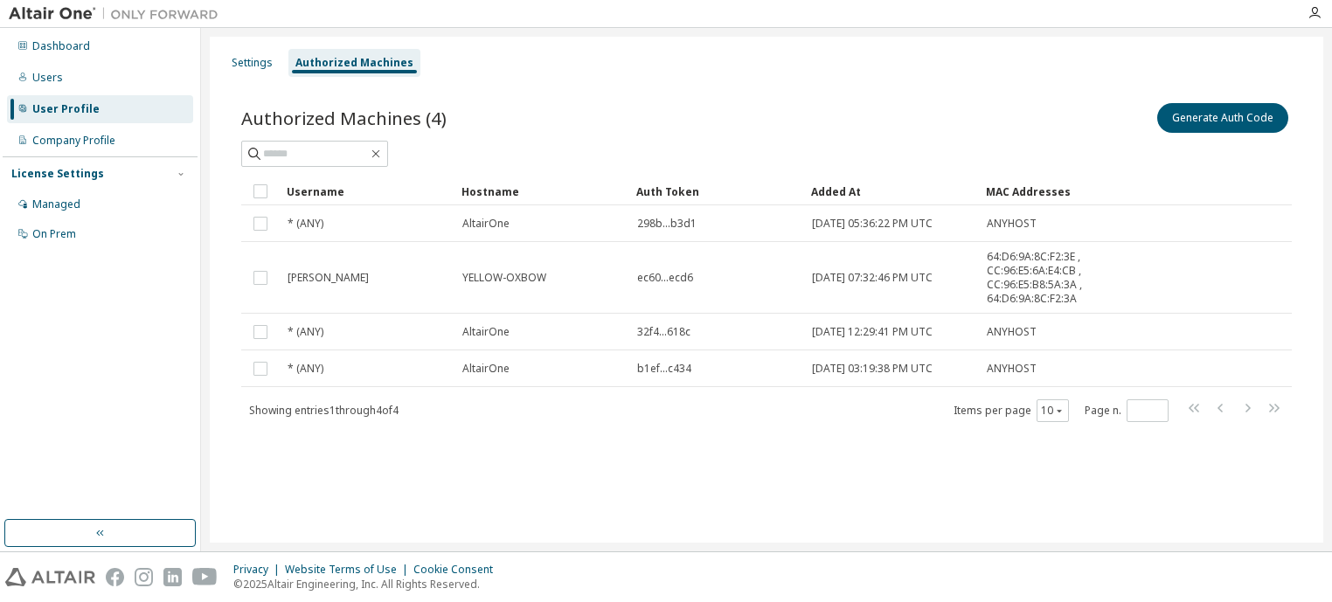
click at [335, 68] on div "Authorized Machines" at bounding box center [354, 63] width 118 height 14
click at [336, 68] on div "Authorized Machines" at bounding box center [354, 63] width 118 height 14
click at [1177, 124] on button "Generate Auth Code" at bounding box center [1222, 118] width 131 height 30
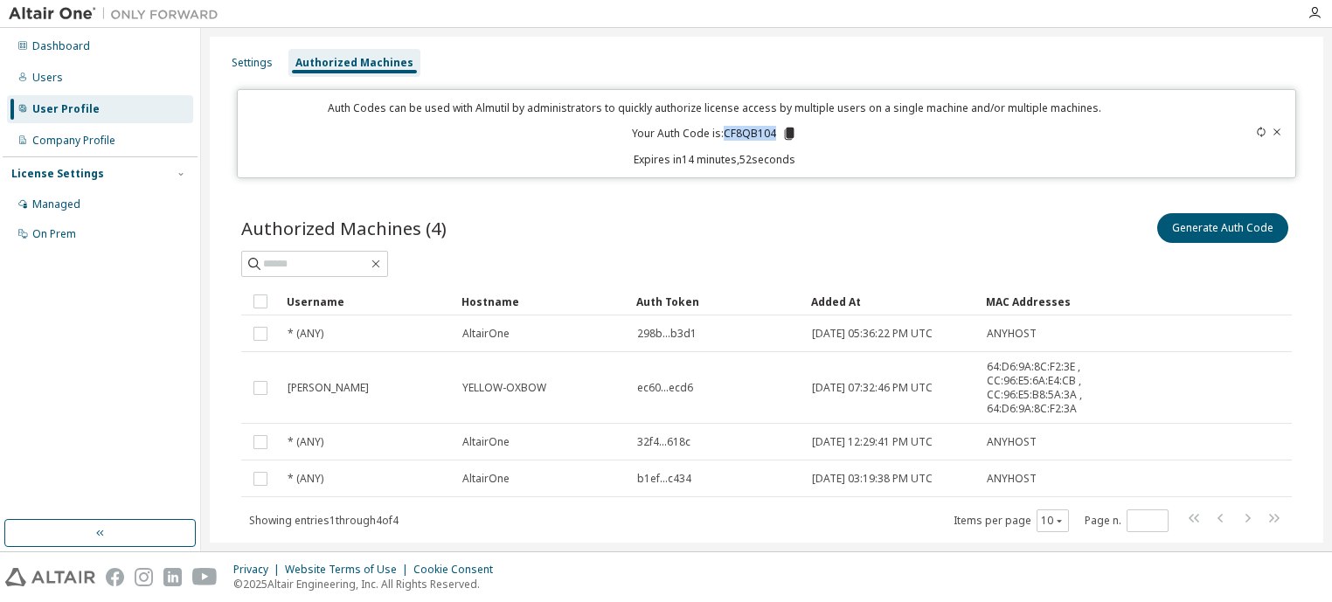
drag, startPoint x: 720, startPoint y: 133, endPoint x: 771, endPoint y: 134, distance: 50.7
click at [771, 133] on p "Your Auth Code is: CF8QB104" at bounding box center [714, 134] width 165 height 16
copy p "CF8QB104"
click at [386, 254] on span at bounding box center [314, 264] width 147 height 26
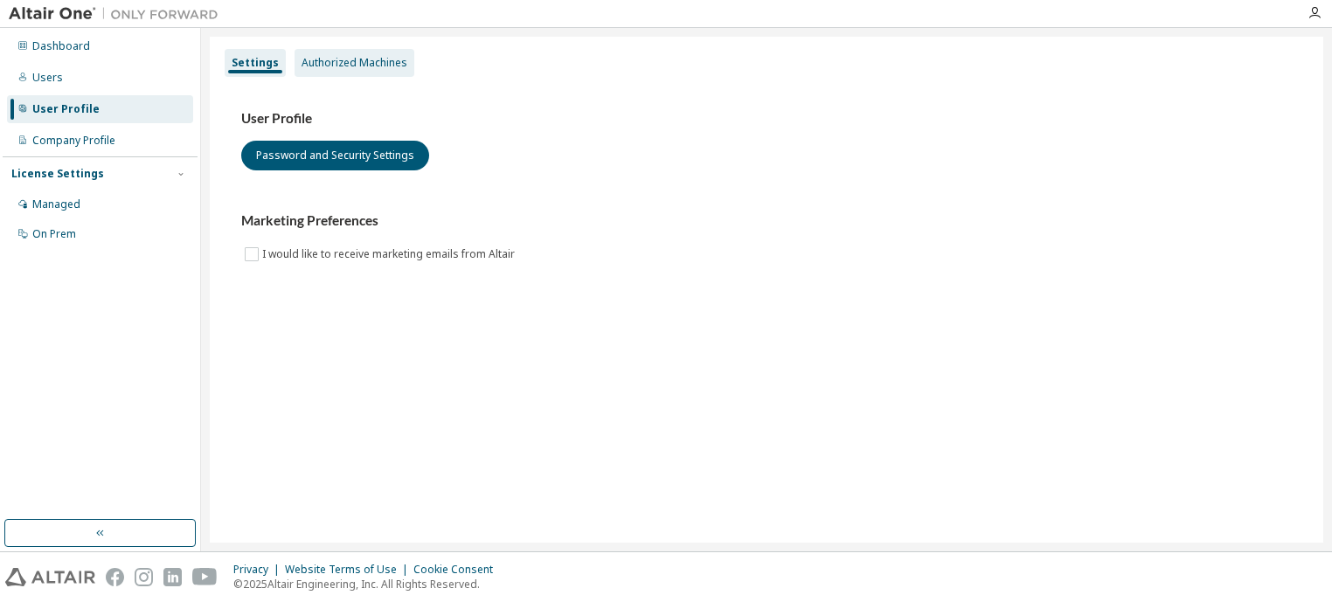
click at [371, 63] on div "Authorized Machines" at bounding box center [355, 63] width 106 height 14
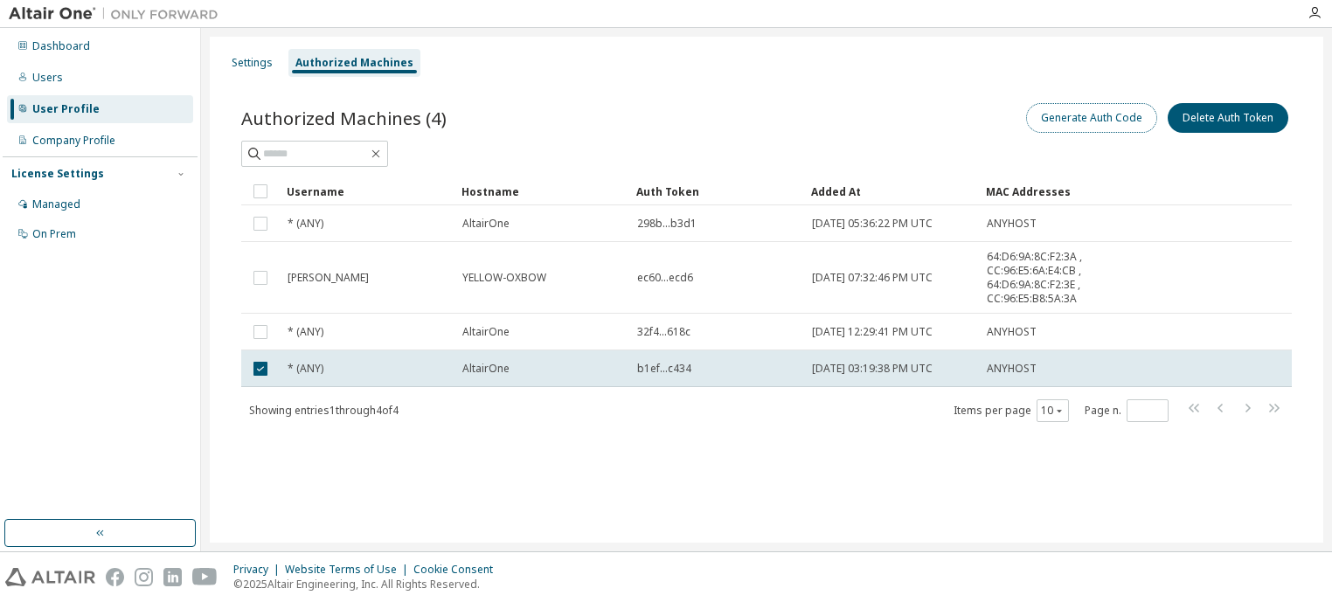
click at [1106, 114] on button "Generate Auth Code" at bounding box center [1091, 118] width 131 height 30
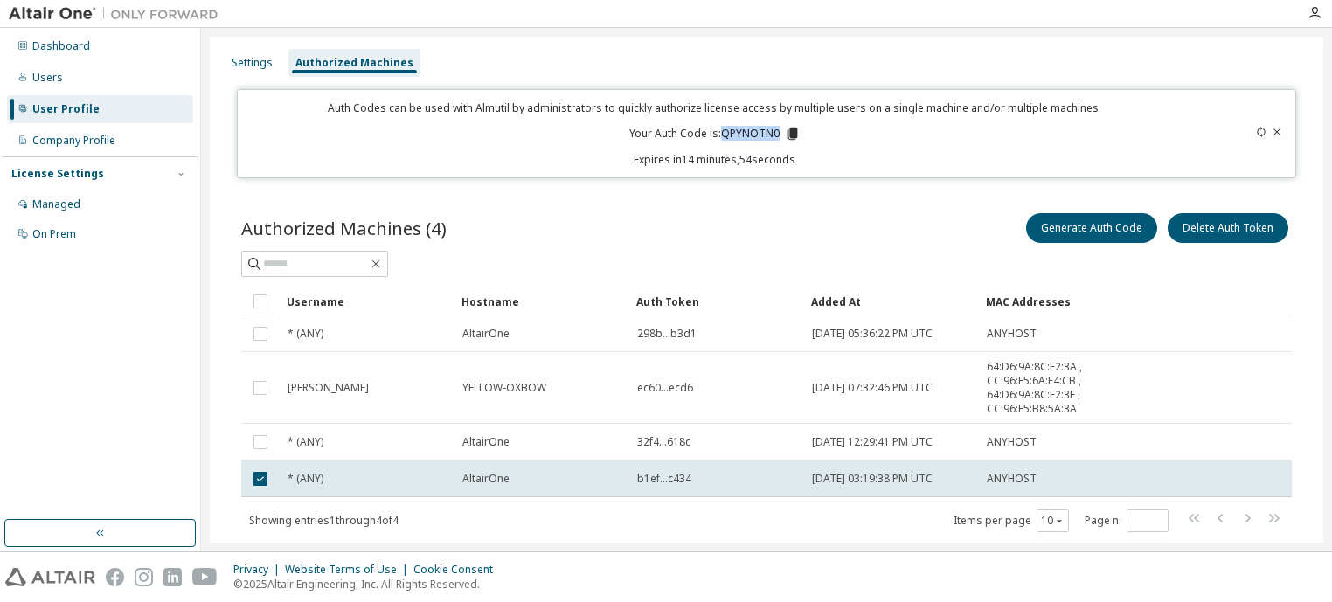
drag, startPoint x: 720, startPoint y: 133, endPoint x: 776, endPoint y: 133, distance: 55.9
click at [773, 134] on p "Your Auth Code is: QPYNOTN0" at bounding box center [714, 134] width 171 height 16
click at [788, 135] on icon at bounding box center [793, 134] width 10 height 12
click at [1308, 17] on icon "button" at bounding box center [1315, 13] width 14 height 14
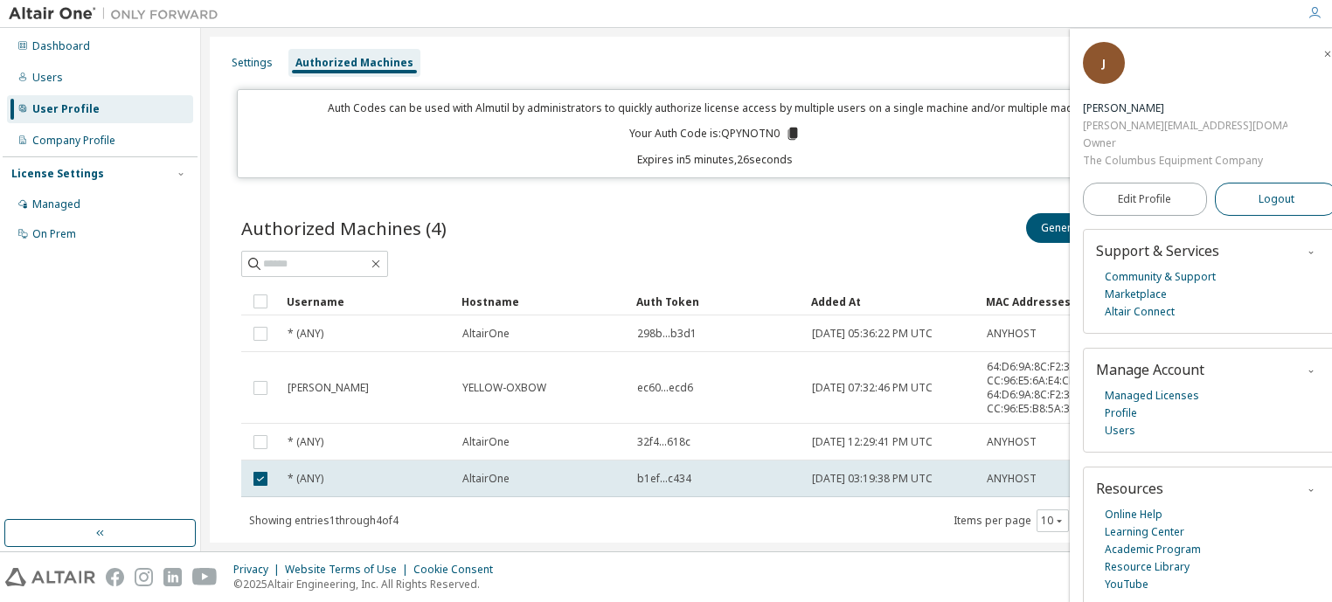
click at [1259, 191] on span "Logout" at bounding box center [1277, 199] width 36 height 17
